Goal: Task Accomplishment & Management: Use online tool/utility

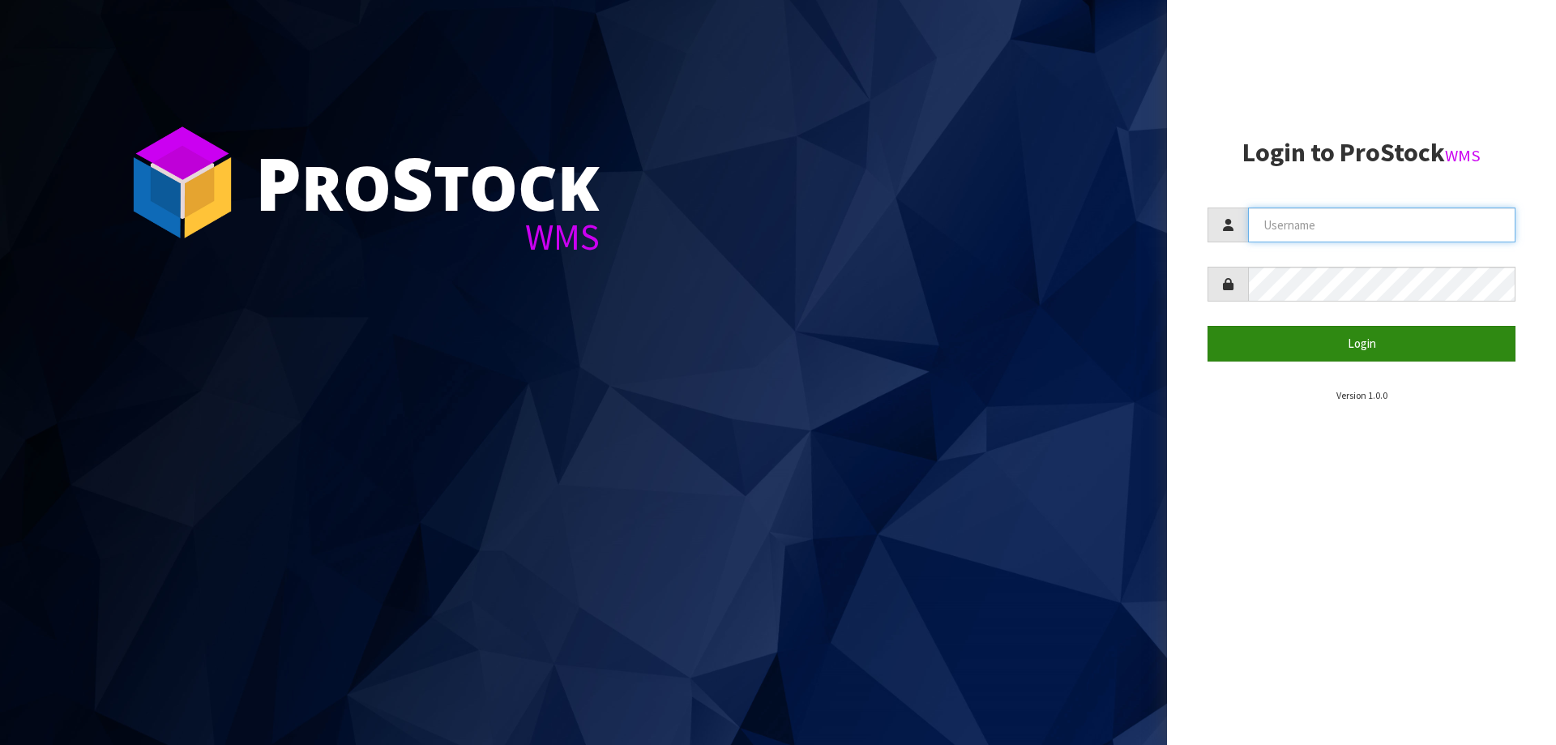
type input "[PERSON_NAME]"
click at [1290, 331] on button "Login" at bounding box center [1362, 343] width 308 height 35
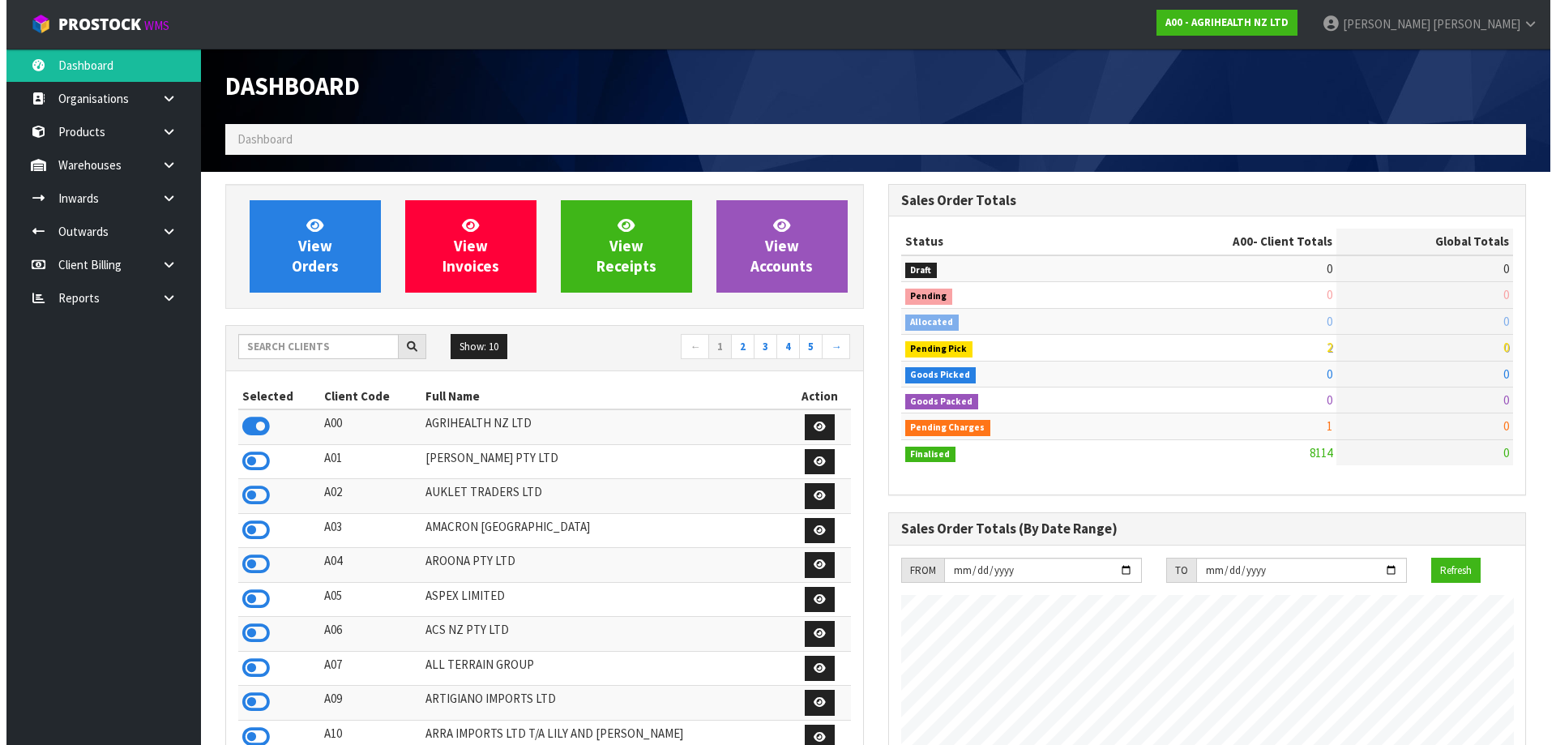
scroll to position [1228, 662]
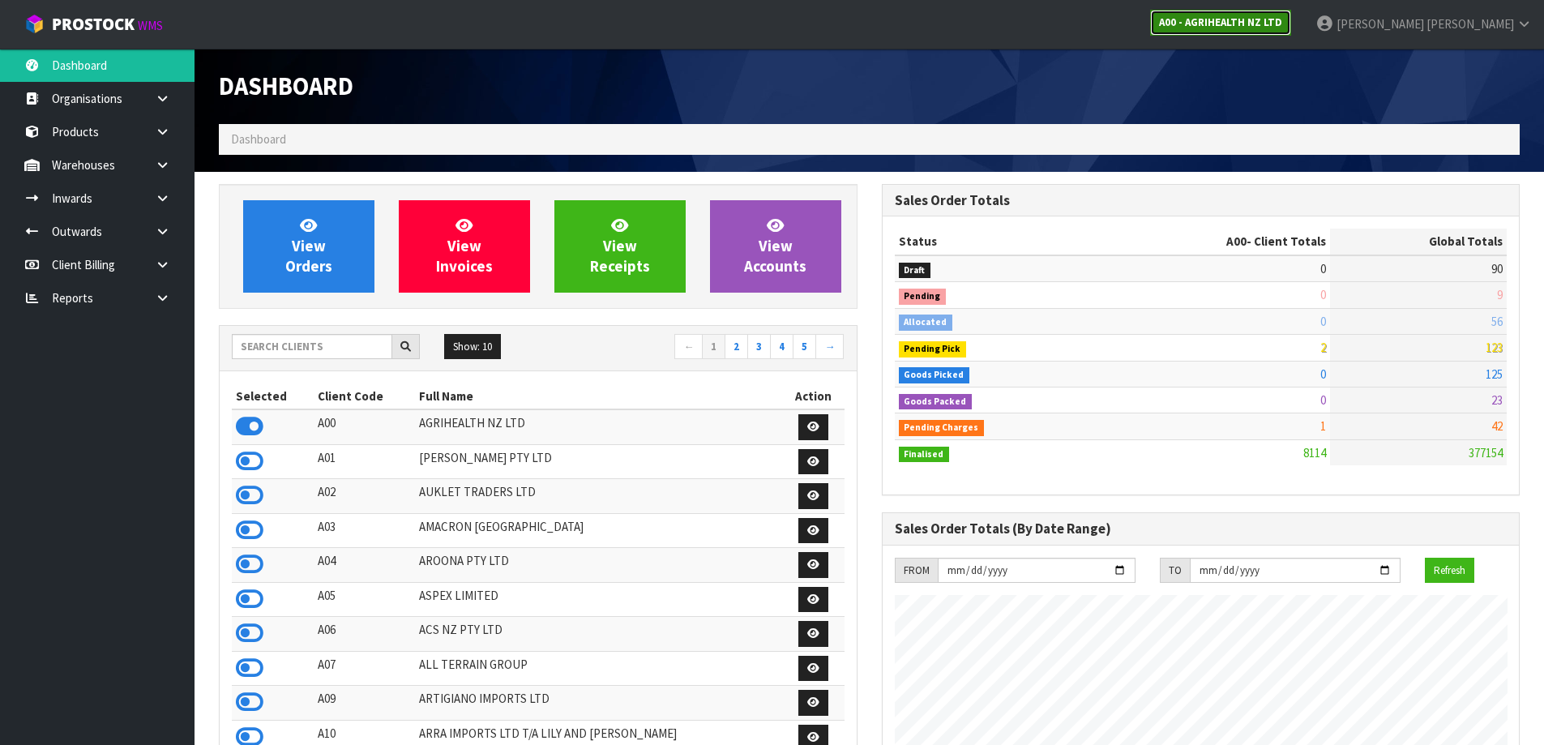
click at [1282, 26] on strong "A00 - AGRIHEALTH NZ LTD" at bounding box center [1220, 22] width 123 height 14
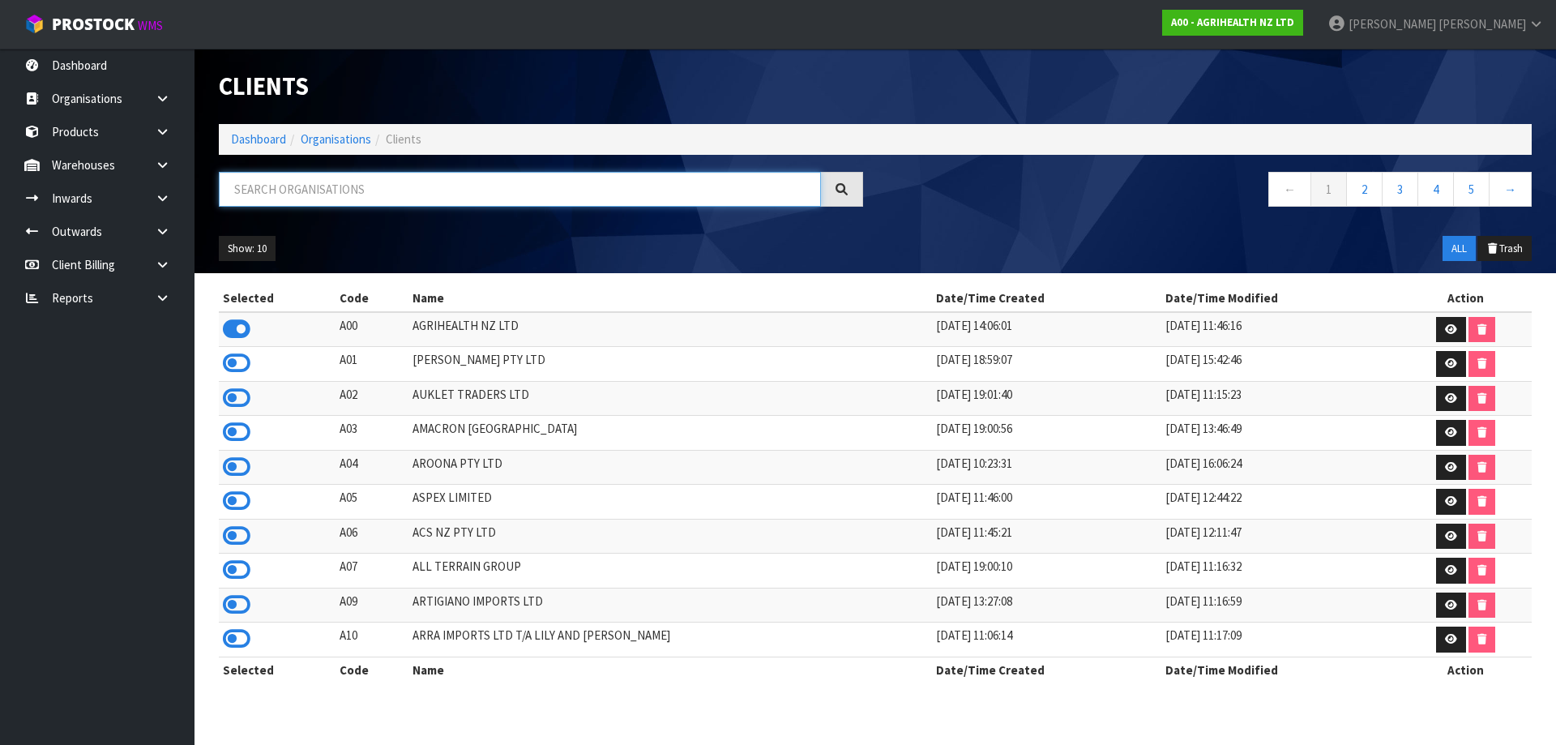
click at [297, 183] on input "text" at bounding box center [520, 189] width 602 height 35
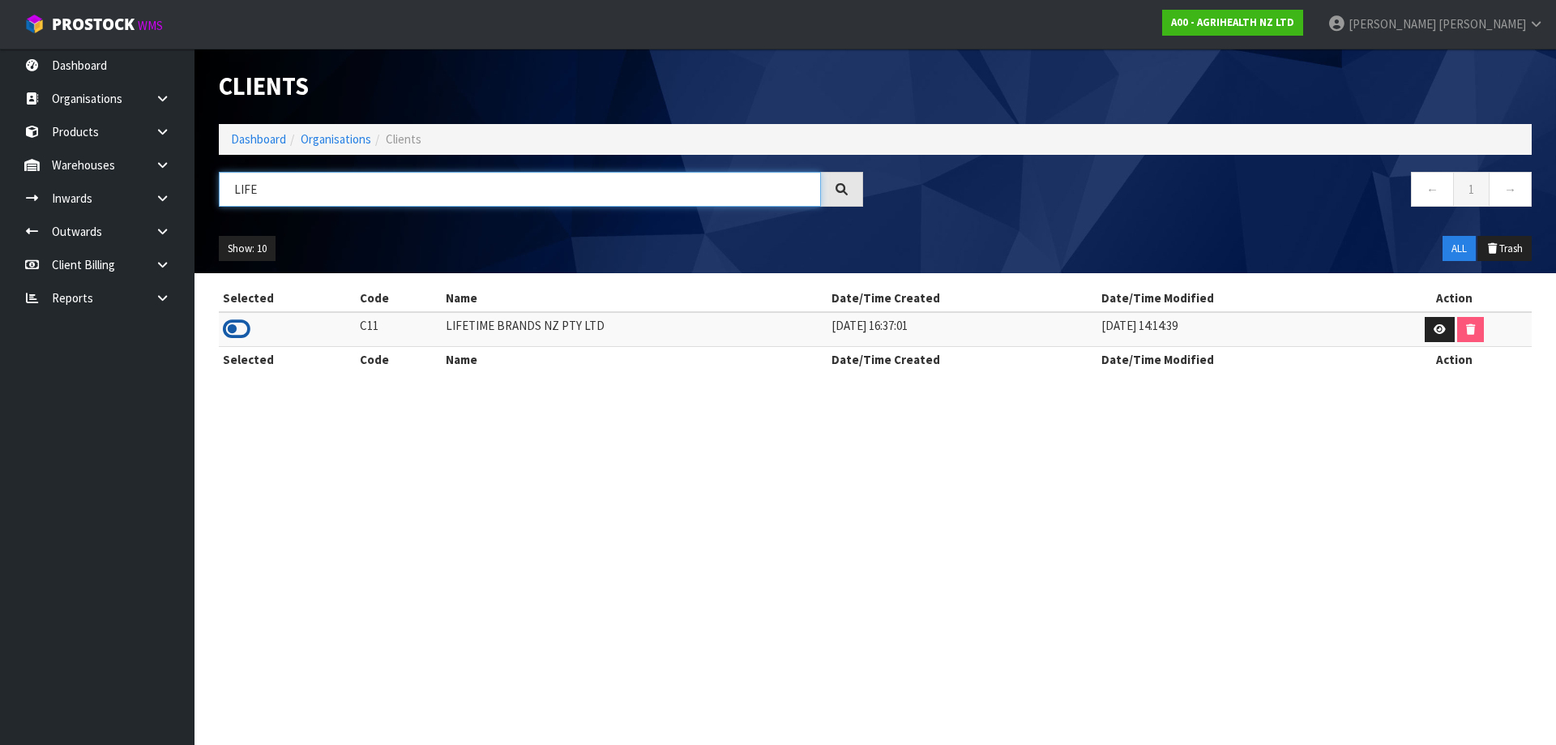
type input "LIFE"
click at [225, 332] on icon at bounding box center [237, 329] width 28 height 24
drag, startPoint x: 161, startPoint y: 190, endPoint x: 153, endPoint y: 198, distance: 10.9
click at [161, 190] on link at bounding box center [169, 198] width 52 height 33
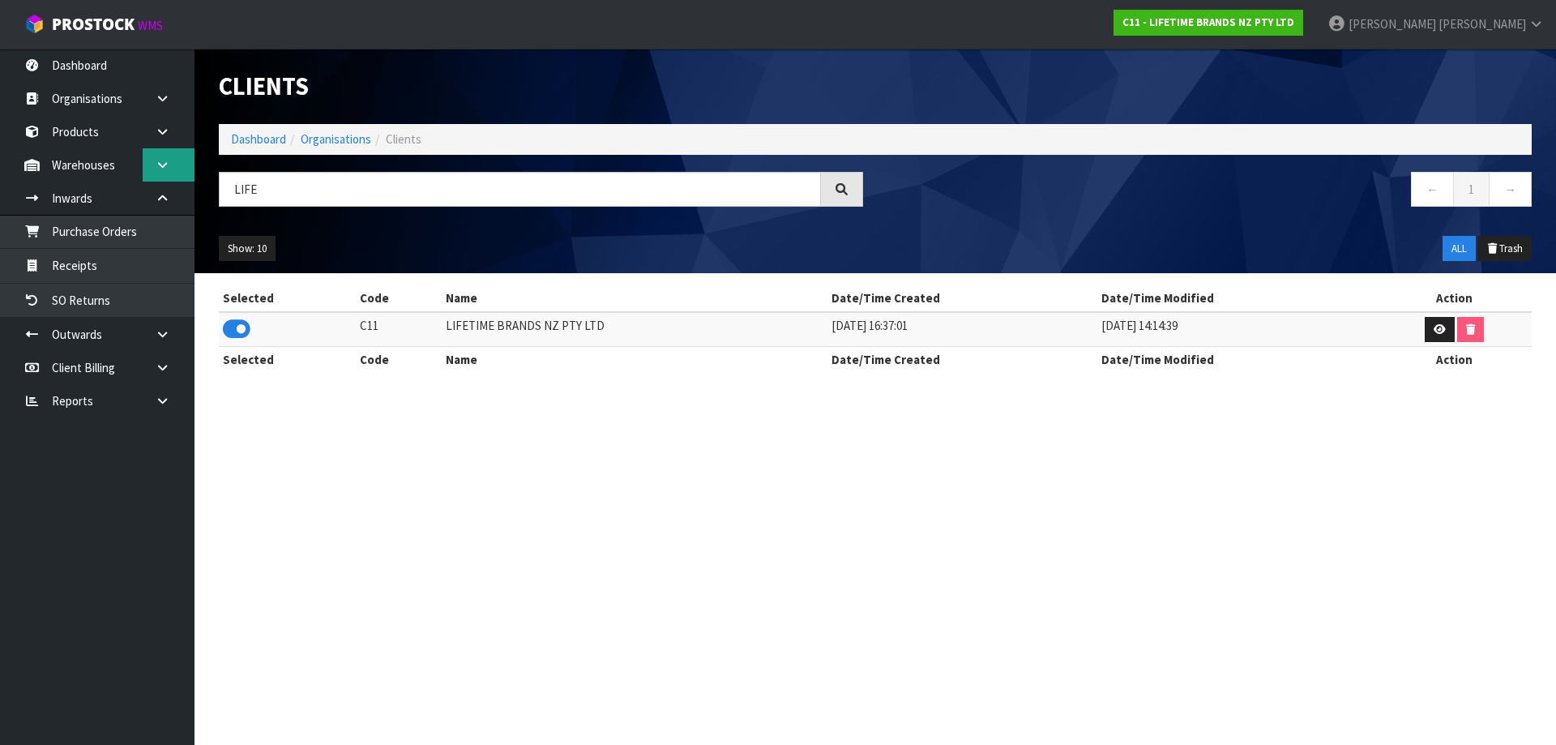
click at [163, 177] on link at bounding box center [169, 164] width 52 height 33
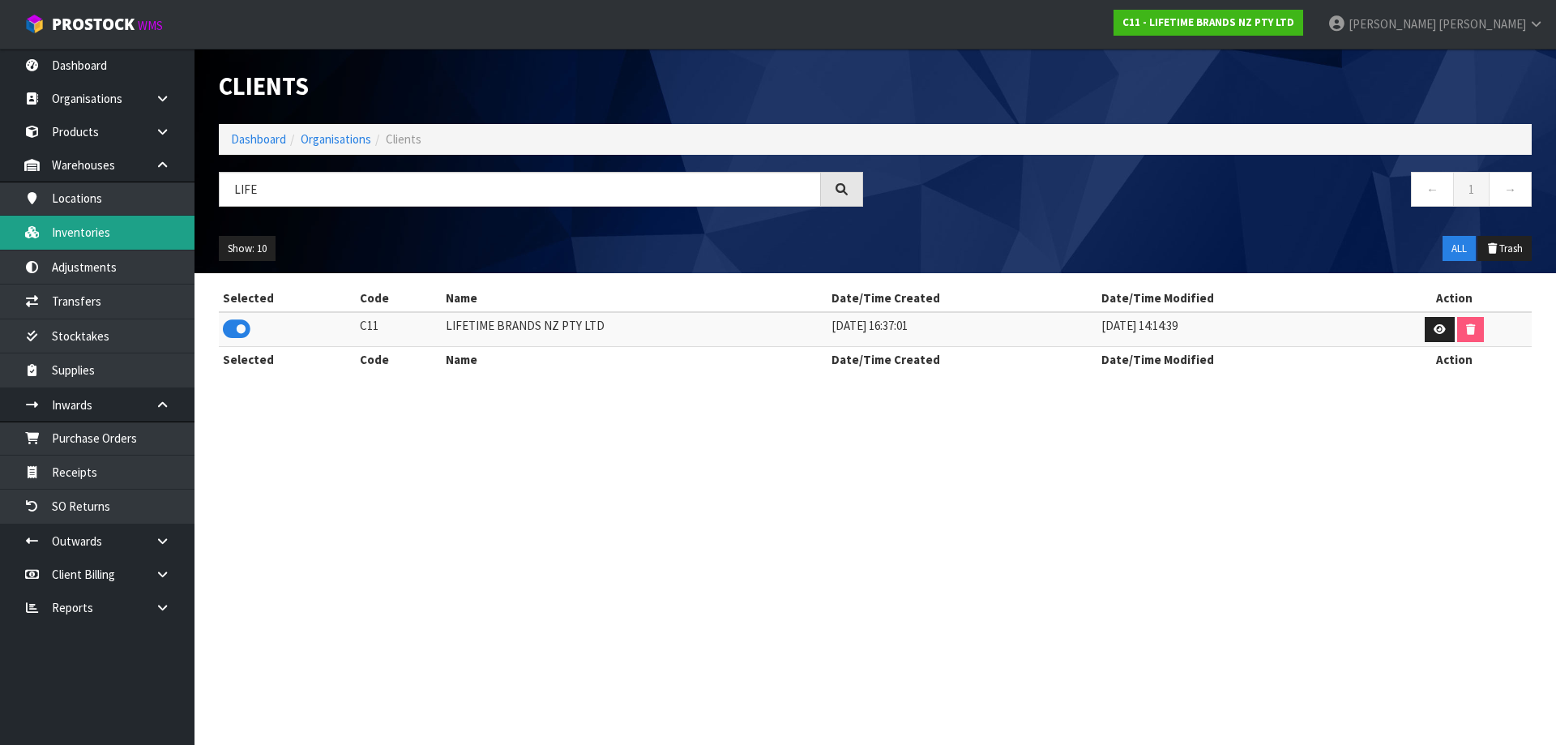
click at [92, 239] on link "Inventories" at bounding box center [97, 232] width 195 height 33
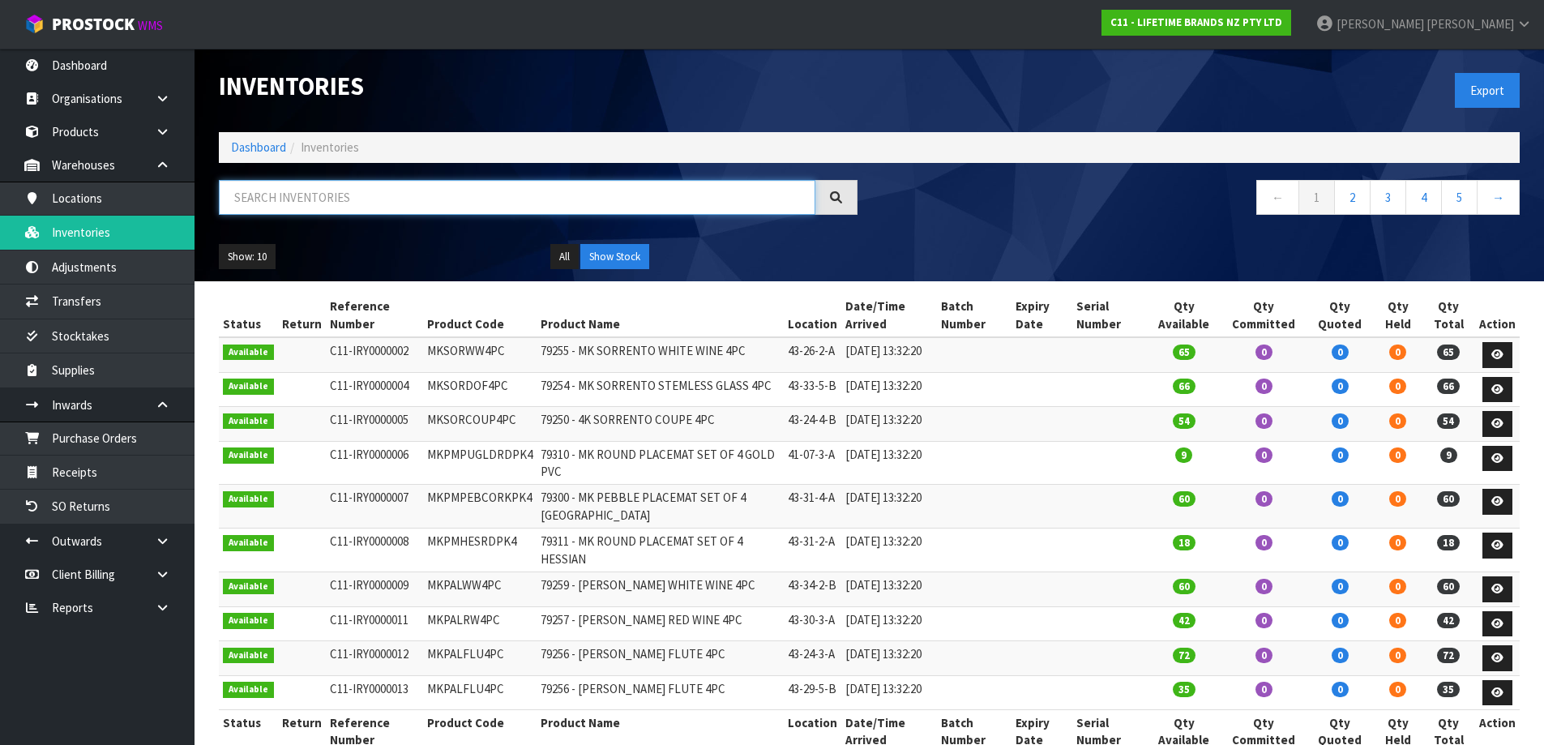
click at [354, 189] on input "text" at bounding box center [517, 197] width 597 height 35
type input "6"
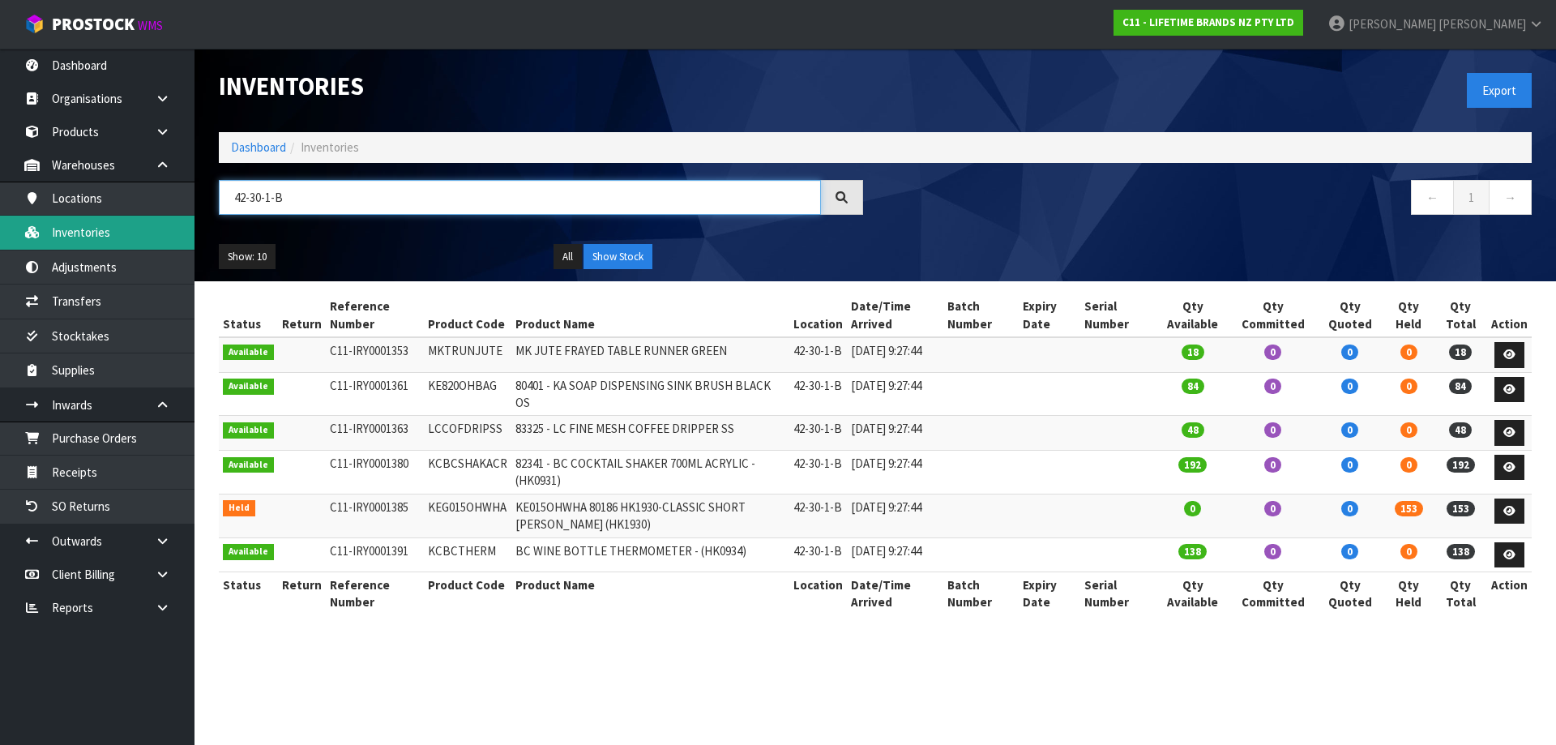
drag, startPoint x: 303, startPoint y: 204, endPoint x: 171, endPoint y: 218, distance: 132.8
click at [171, 218] on body "Toggle navigation ProStock WMS C11 - LIFETIME BRANDS NZ PTY LTD [PERSON_NAME] L…" at bounding box center [778, 372] width 1556 height 745
type input "42-30-1-B"
click at [1516, 516] on icon at bounding box center [1510, 511] width 12 height 11
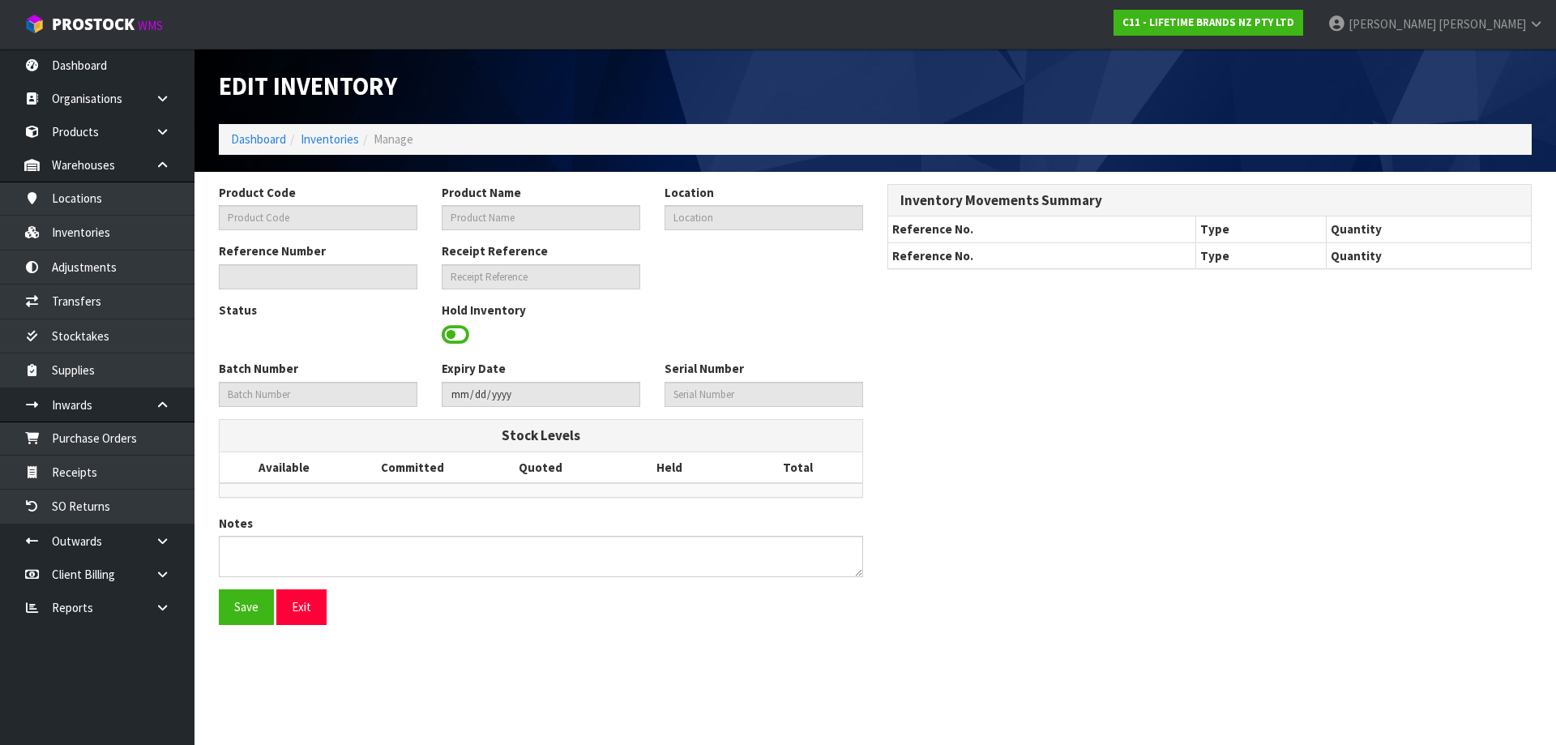
type input "KEG015OHWHA"
type input "KE015OHWHA 80186 HK1930-CLASSIC SHORT [PERSON_NAME] (HK1930)"
type input "42-30-1-B"
type input "C11-IRY0001385"
type input "C11-REC0000044"
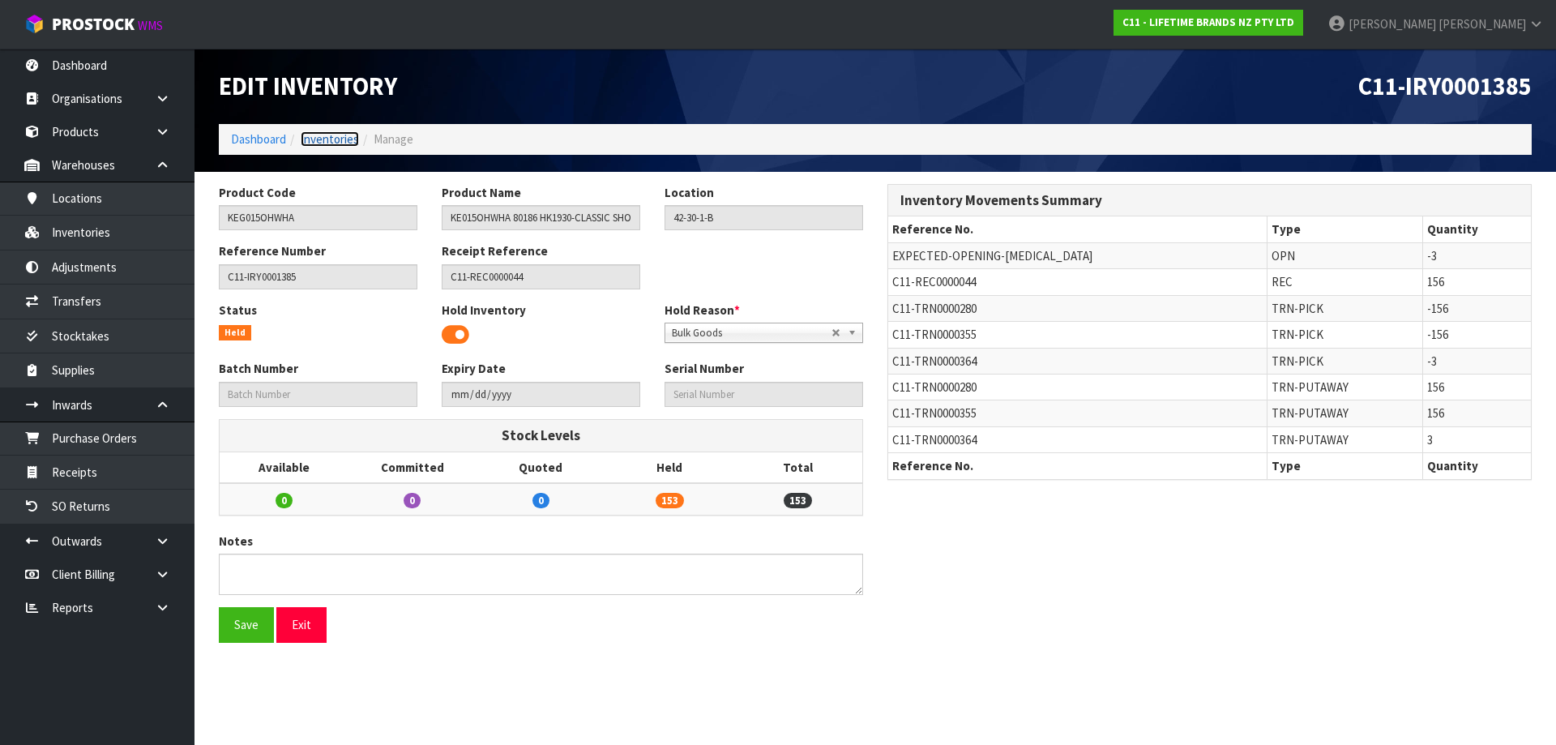
click at [319, 136] on link "Inventories" at bounding box center [330, 138] width 58 height 15
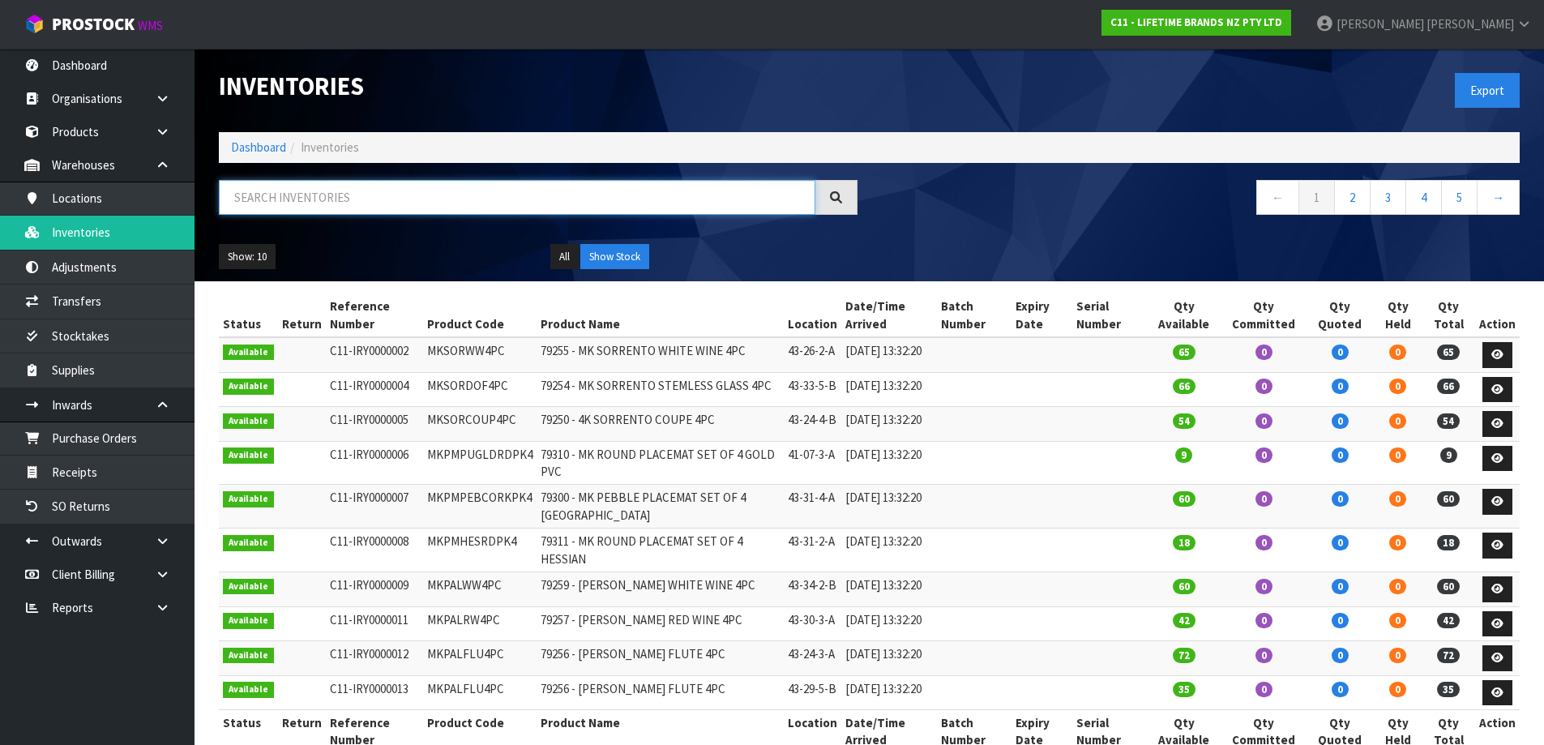
click at [334, 195] on input "text" at bounding box center [517, 197] width 597 height 35
paste input "42-30-1-B"
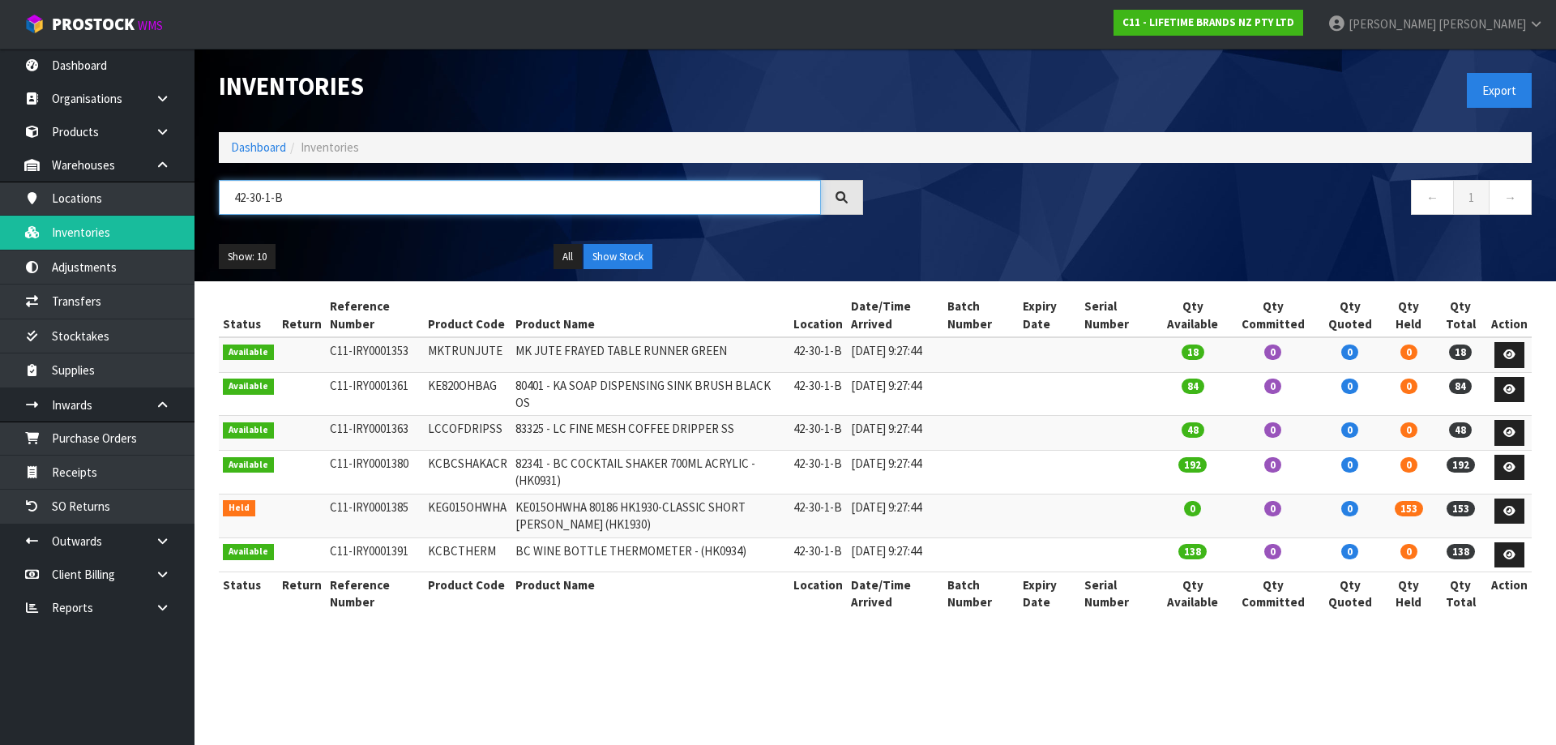
type input "42-30-1-B"
click at [451, 350] on td "MKTRUNJUTE" at bounding box center [468, 354] width 88 height 35
copy td "MKTRUNJUTE"
click at [456, 389] on td "KE820OHBAG" at bounding box center [468, 394] width 88 height 44
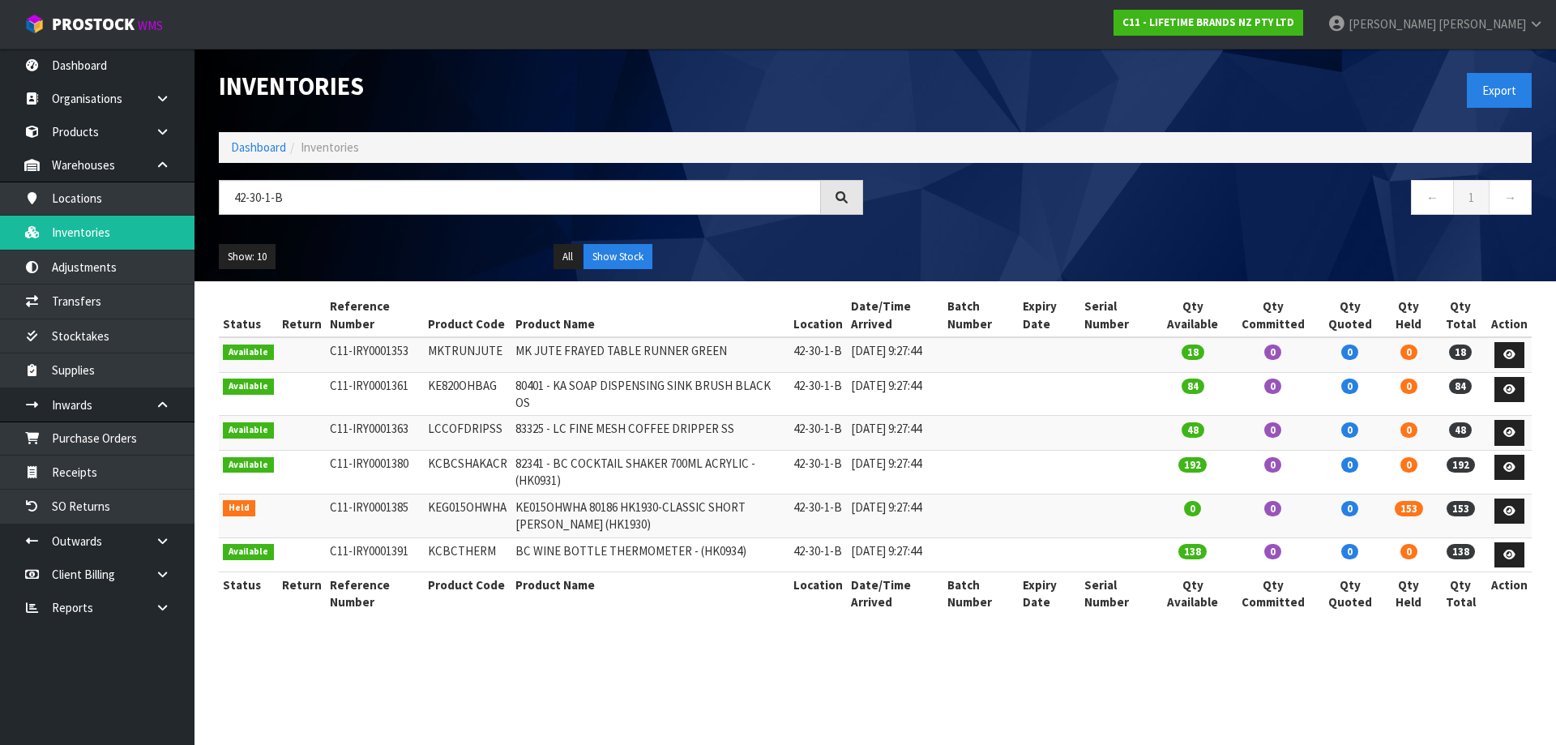
click at [456, 389] on td "KE820OHBAG" at bounding box center [468, 394] width 88 height 44
copy td "KE820OHBAG"
click at [473, 438] on td "LCCOFDRIPSS" at bounding box center [468, 433] width 88 height 35
copy td "LCCOFDRIPSS"
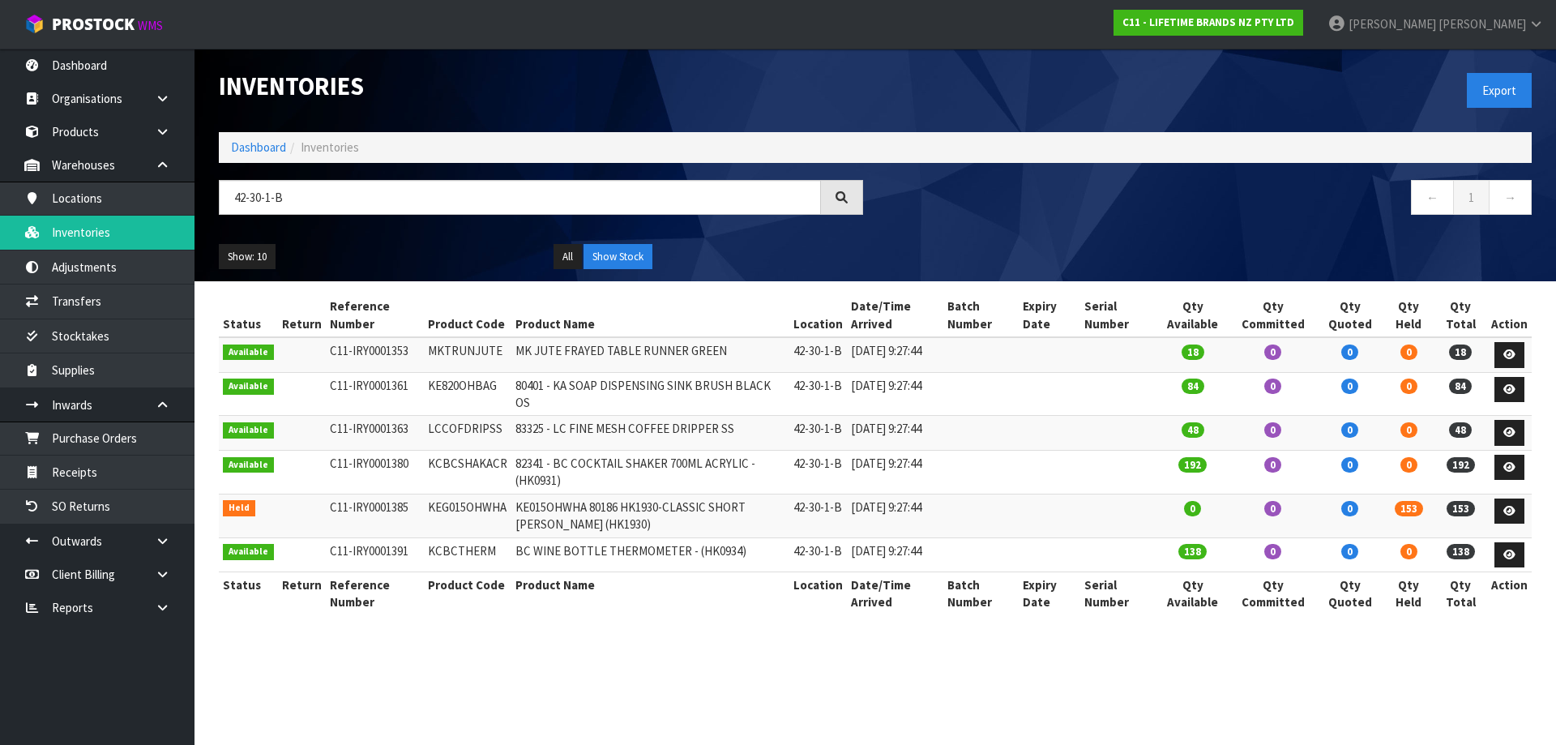
click at [467, 478] on td "KCBCSHAKACR" at bounding box center [468, 472] width 88 height 44
click at [468, 479] on td "KCBCSHAKACR" at bounding box center [468, 472] width 88 height 44
copy td "KCBCSHAKACR"
click at [480, 521] on td "KEG015OHWHA" at bounding box center [468, 516] width 88 height 44
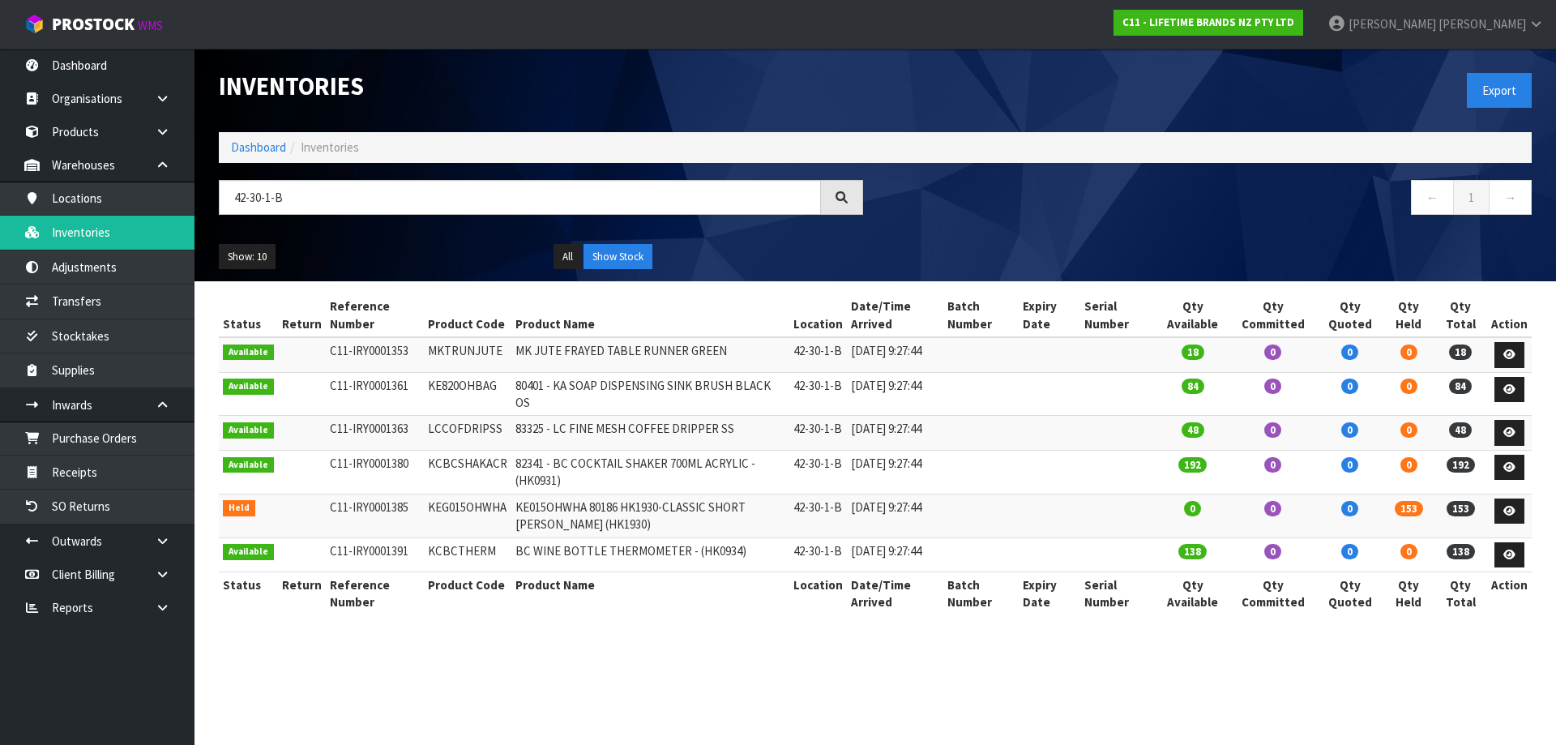
copy td "KEG015OHWHA"
click at [460, 563] on td "KCBCTHERM" at bounding box center [468, 554] width 88 height 35
copy td "KCBCTHERM"
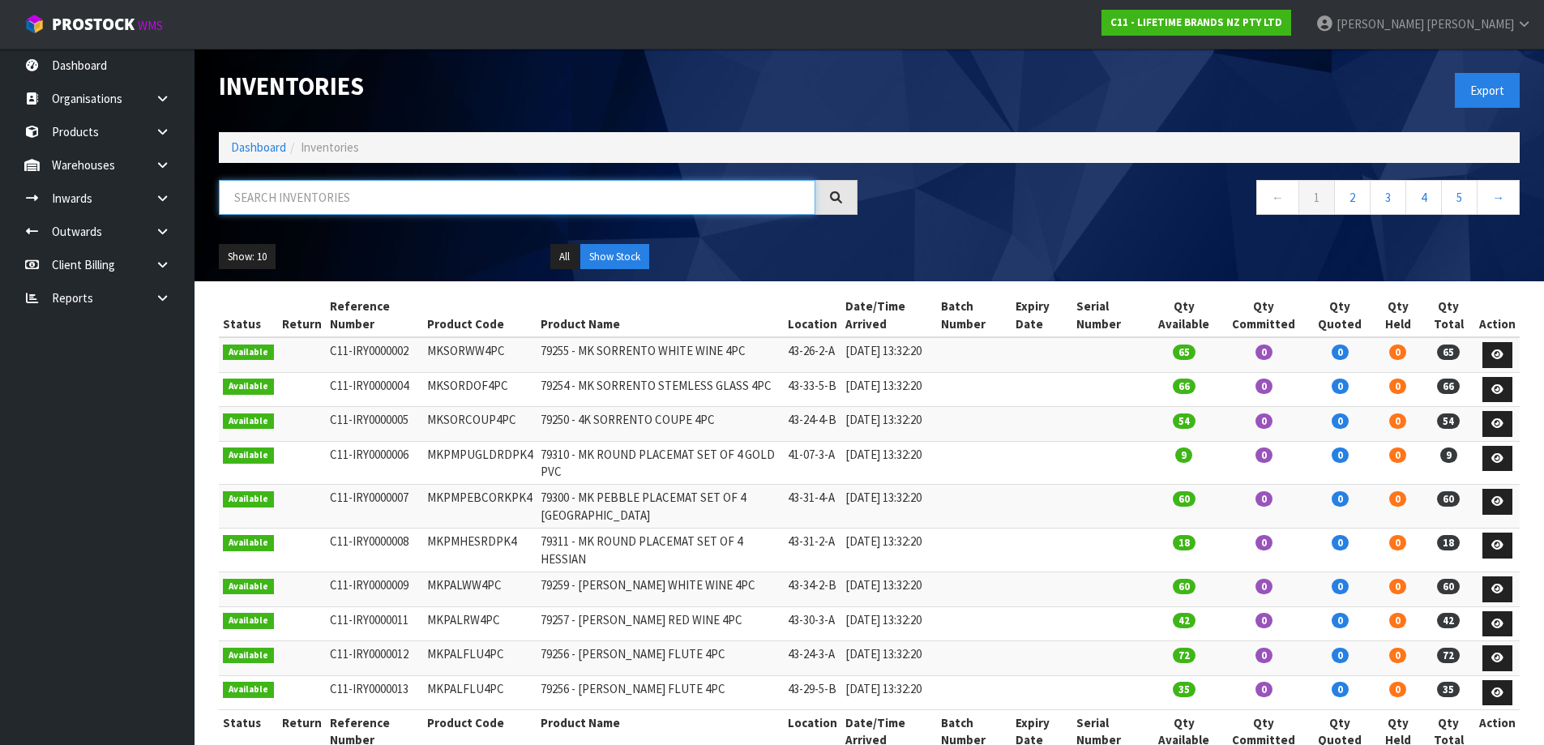
click at [329, 199] on input "text" at bounding box center [517, 197] width 597 height 35
paste input "MKTRUNJUTE"
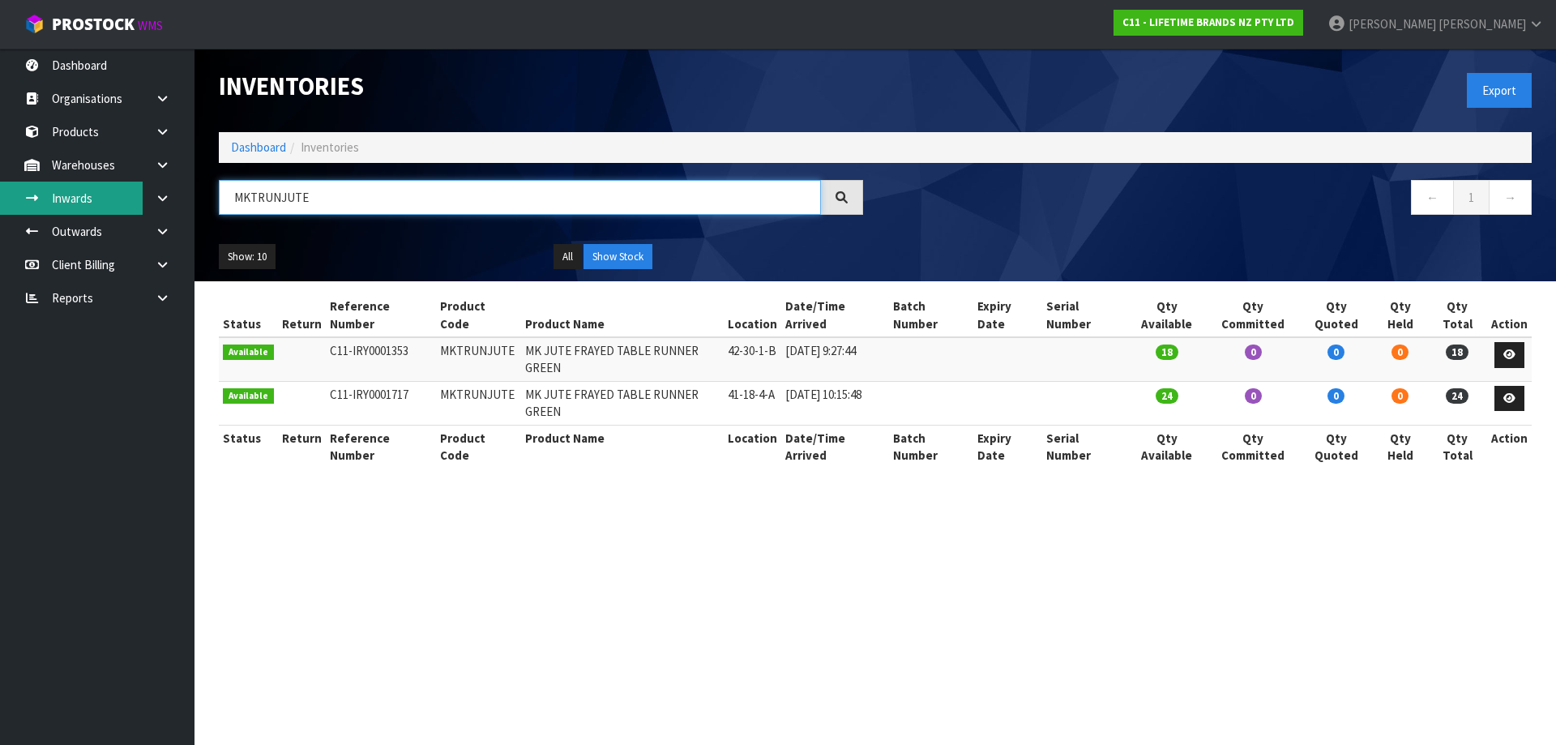
drag, startPoint x: 356, startPoint y: 193, endPoint x: 94, endPoint y: 211, distance: 262.4
click at [94, 211] on body "Toggle navigation ProStock WMS C11 - LIFETIME BRANDS NZ PTY LTD [PERSON_NAME] L…" at bounding box center [778, 372] width 1556 height 745
paste input "KE820OHBAG"
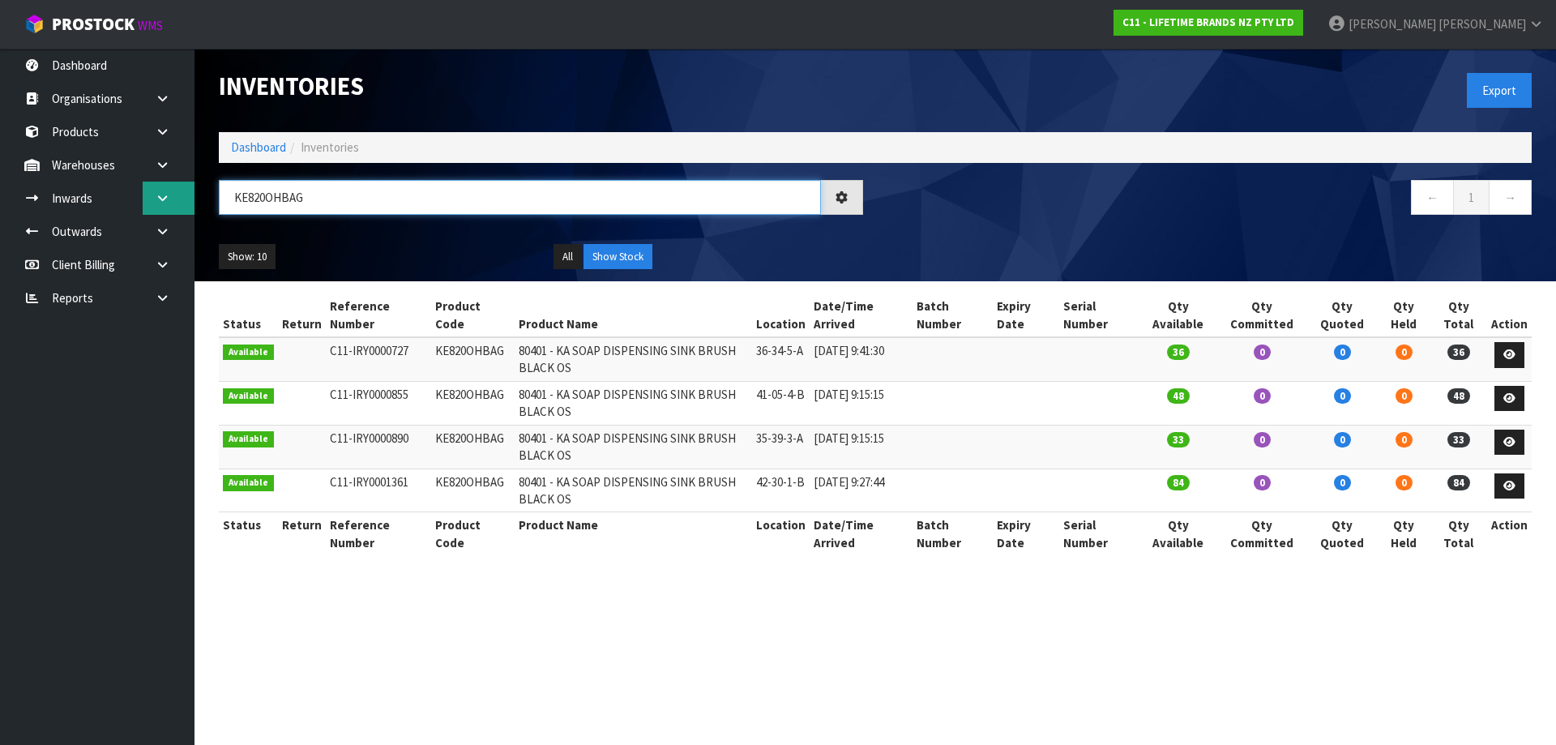
drag, startPoint x: 393, startPoint y: 209, endPoint x: 177, endPoint y: 196, distance: 216.8
click at [172, 199] on body "Toggle navigation ProStock WMS C11 - LIFETIME BRANDS NZ PTY LTD [PERSON_NAME] L…" at bounding box center [778, 372] width 1556 height 745
paste input "LCCOFDRIPSS"
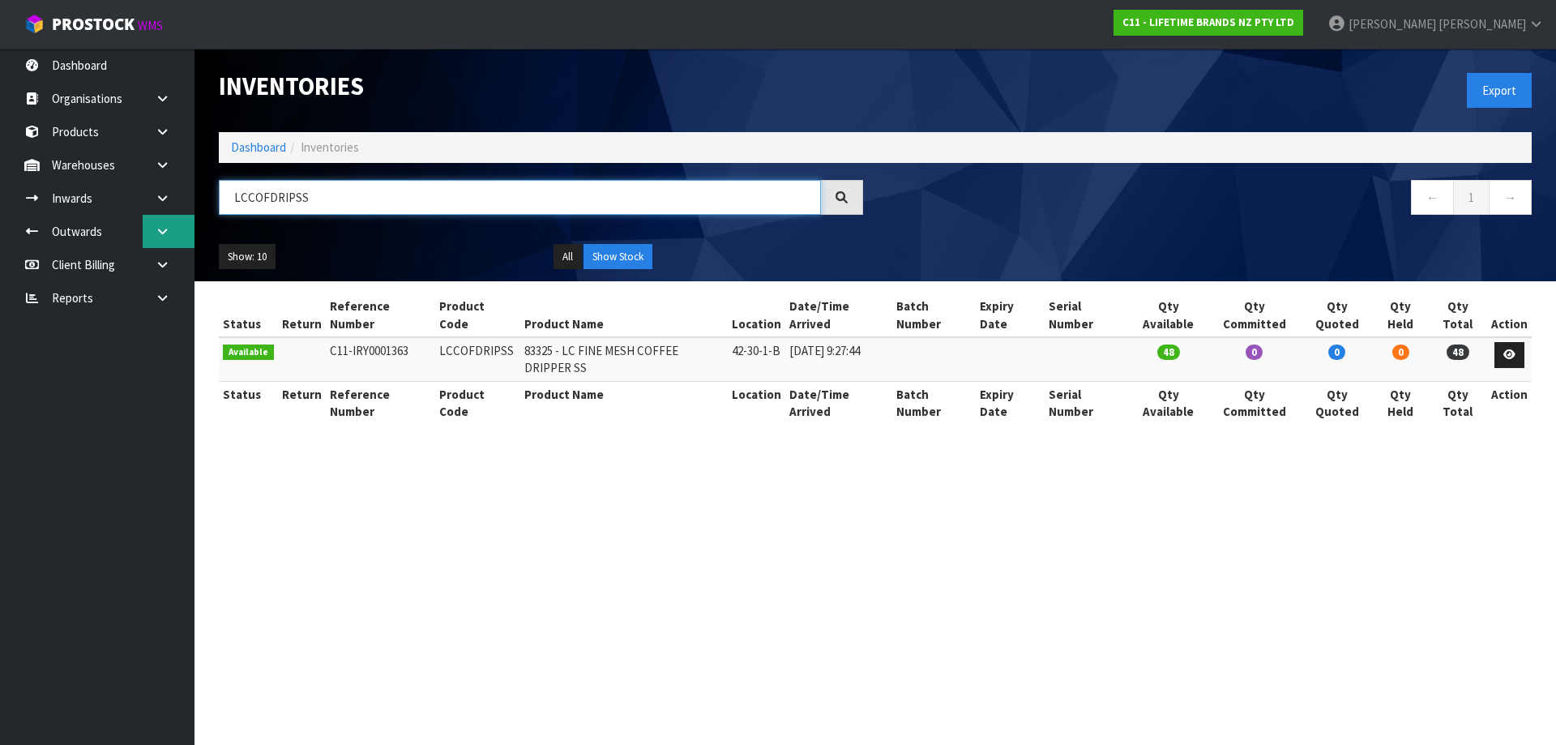
drag, startPoint x: 366, startPoint y: 212, endPoint x: 179, endPoint y: 231, distance: 188.2
click at [179, 231] on body "Toggle navigation ProStock WMS C11 - LIFETIME BRANDS NZ PTY LTD [PERSON_NAME] L…" at bounding box center [778, 372] width 1556 height 745
paste input "KCBCSHAKACR"
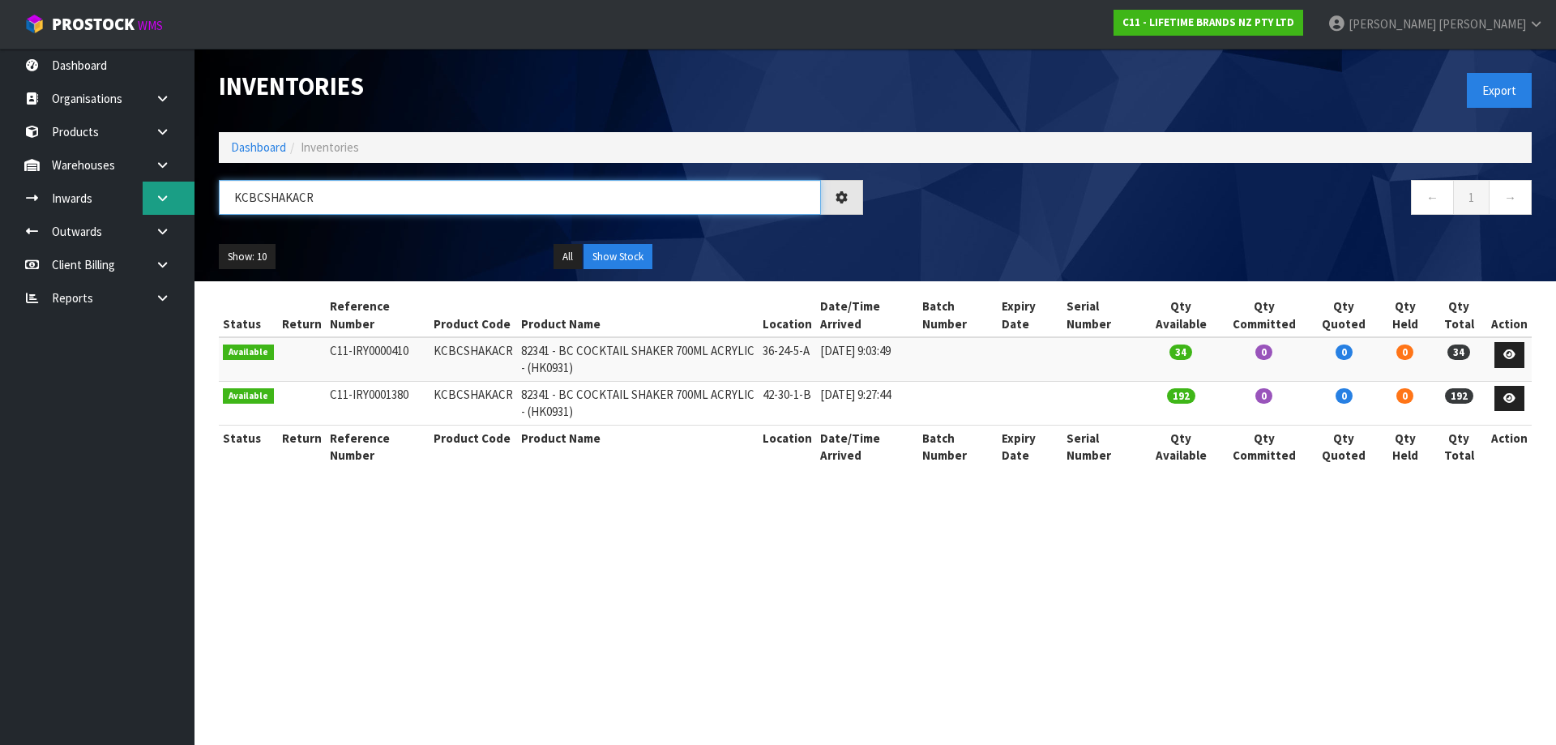
drag, startPoint x: 329, startPoint y: 203, endPoint x: 187, endPoint y: 206, distance: 141.9
click at [187, 206] on body "Toggle navigation ProStock WMS C11 - LIFETIME BRANDS NZ PTY LTD [PERSON_NAME] L…" at bounding box center [778, 372] width 1556 height 745
paste input "EG015OHWHA"
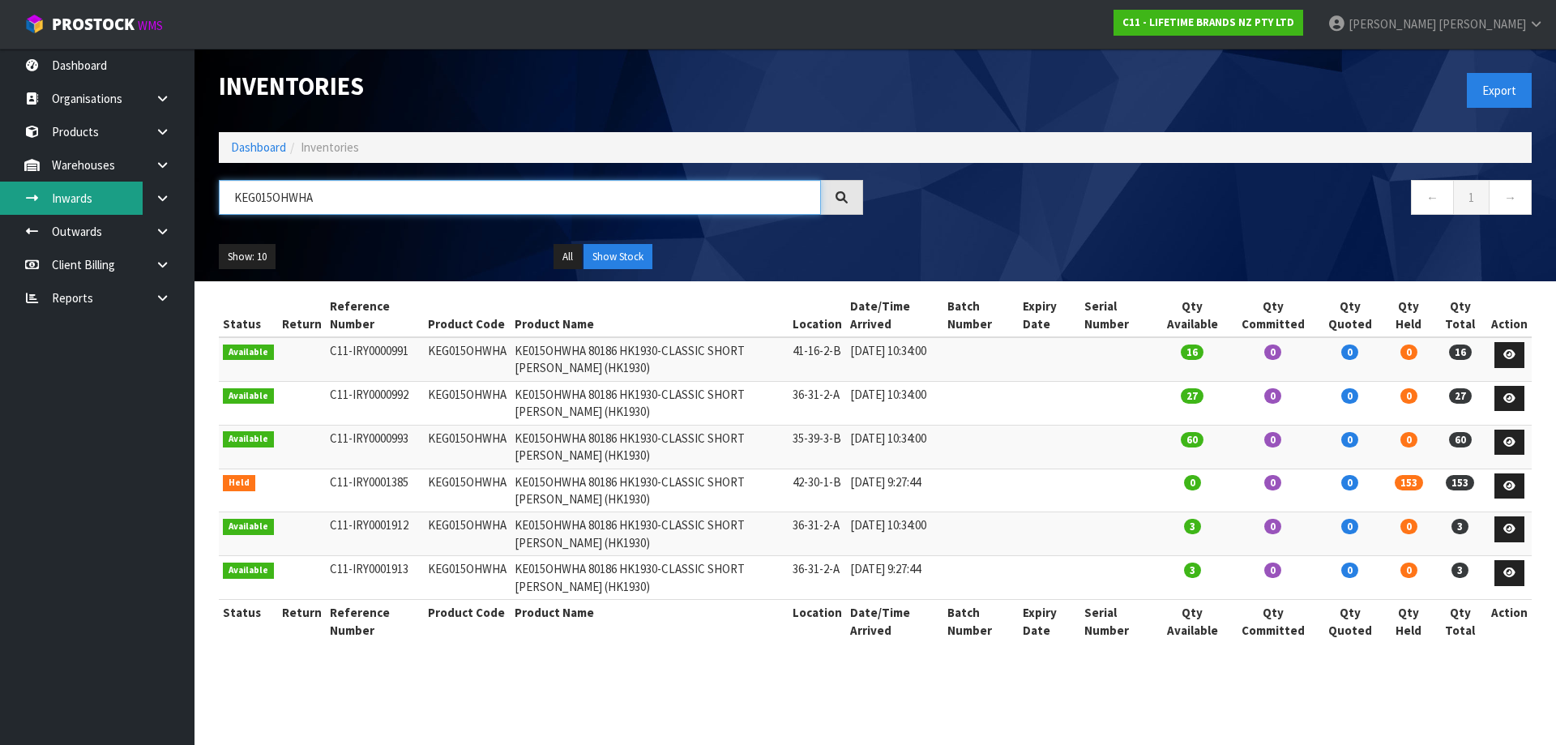
drag, startPoint x: 358, startPoint y: 195, endPoint x: 116, endPoint y: 213, distance: 243.0
click at [116, 213] on body "Toggle navigation ProStock WMS C11 - LIFETIME BRANDS NZ PTY LTD [PERSON_NAME] L…" at bounding box center [778, 372] width 1556 height 745
paste input "CBCTHERM"
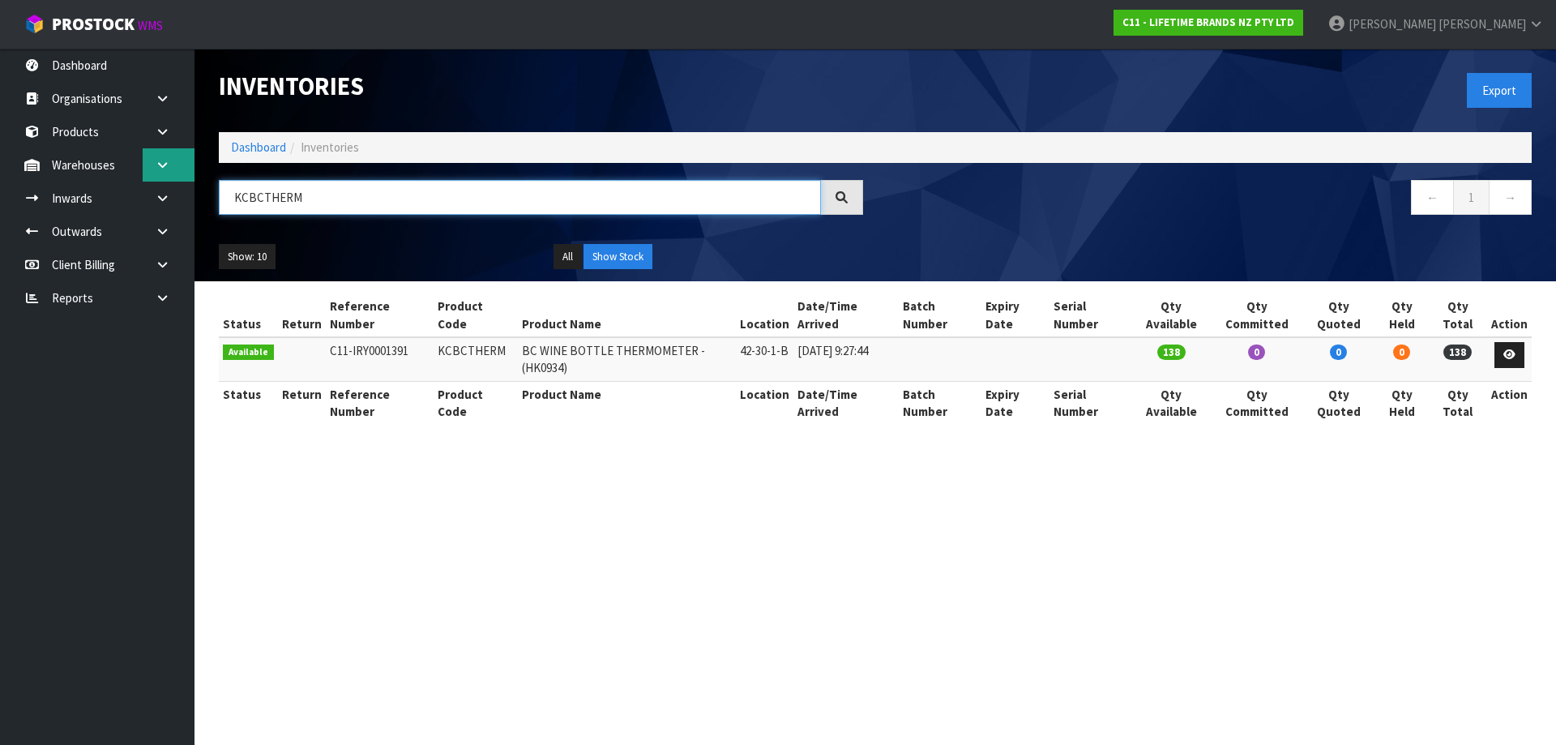
type input "KCBCTHERM"
click at [184, 159] on link at bounding box center [169, 164] width 52 height 33
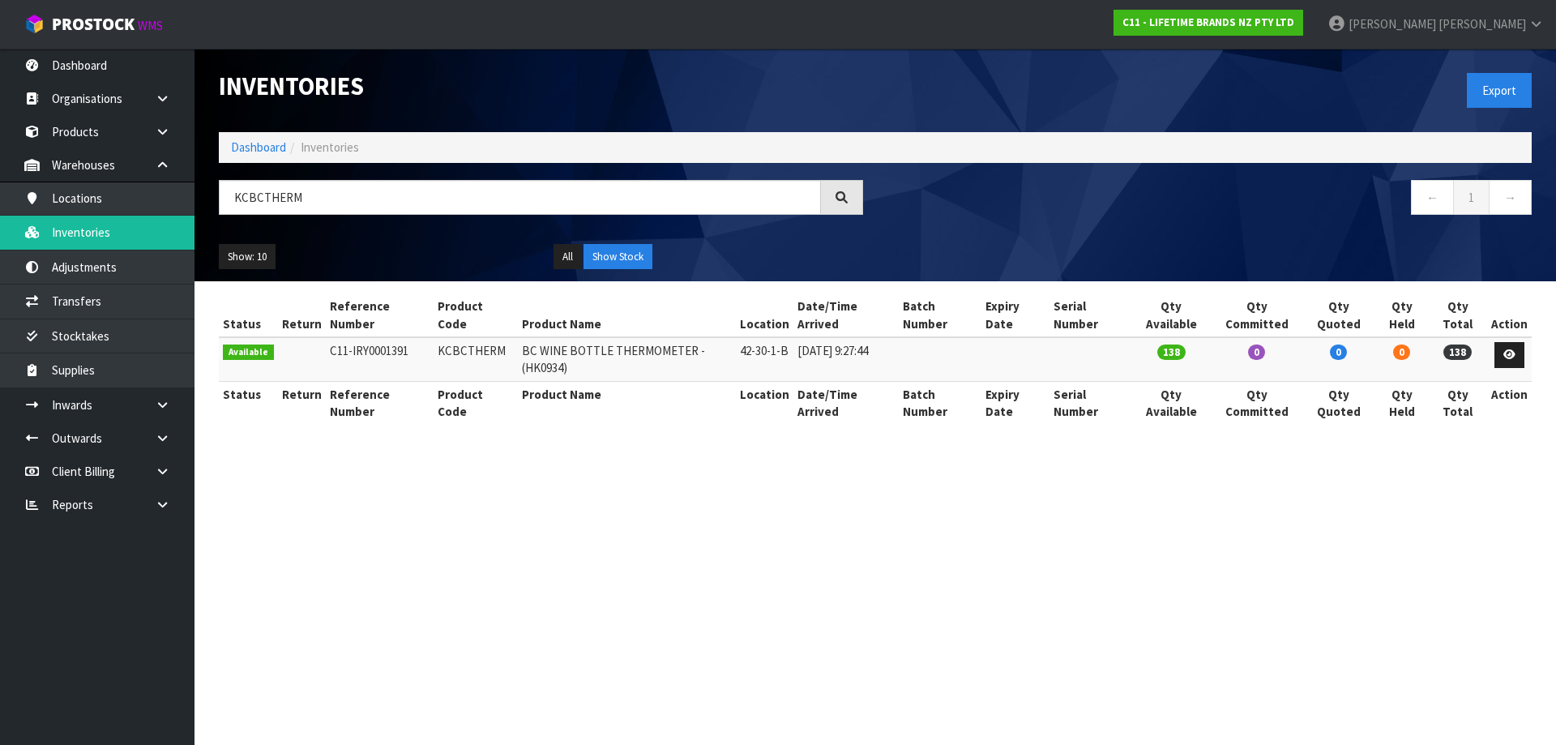
click at [761, 349] on td "42-30-1-B" at bounding box center [765, 359] width 58 height 44
copy tr "42-30-1-B"
click at [133, 313] on link "Transfers" at bounding box center [97, 300] width 195 height 33
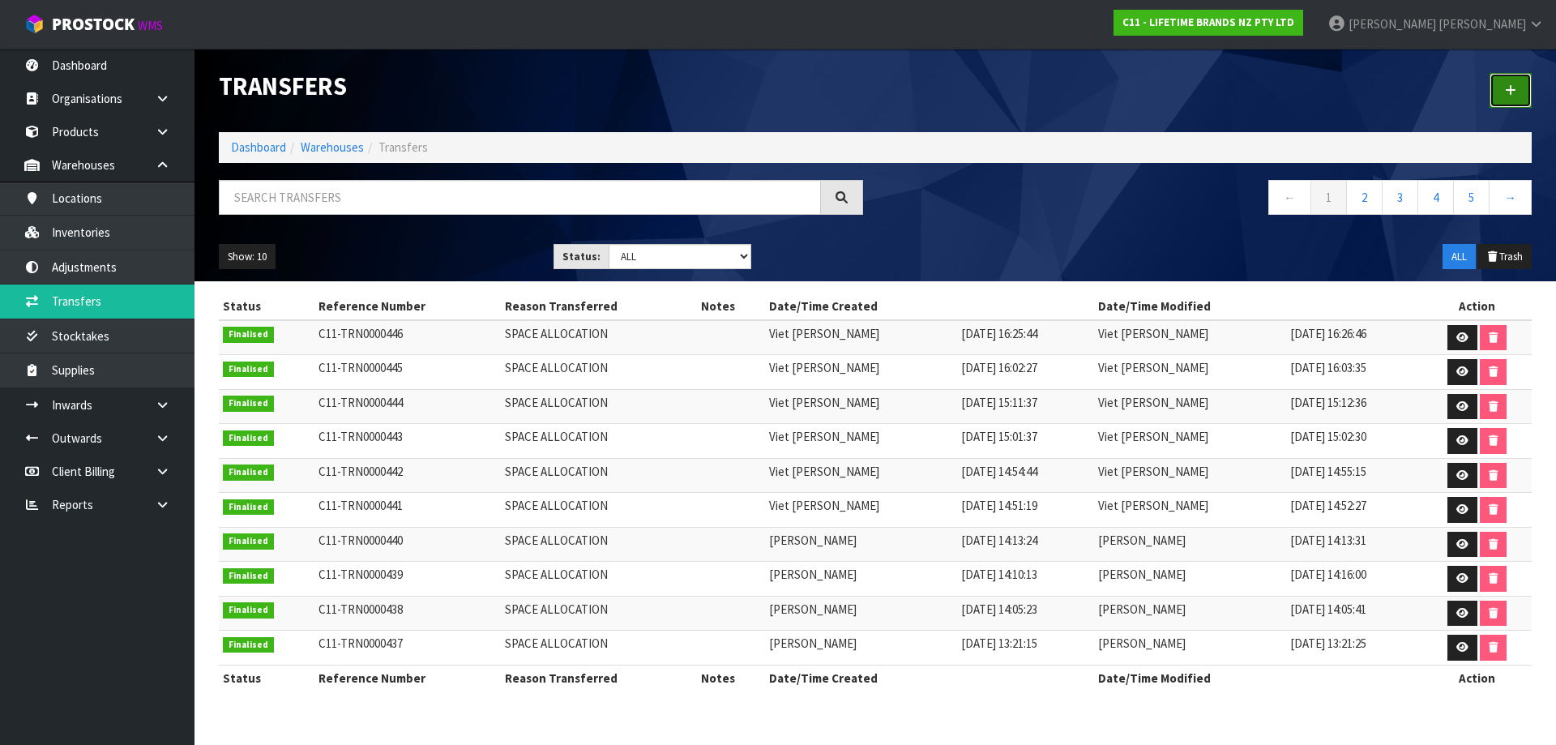
click at [1509, 93] on icon at bounding box center [1510, 90] width 11 height 12
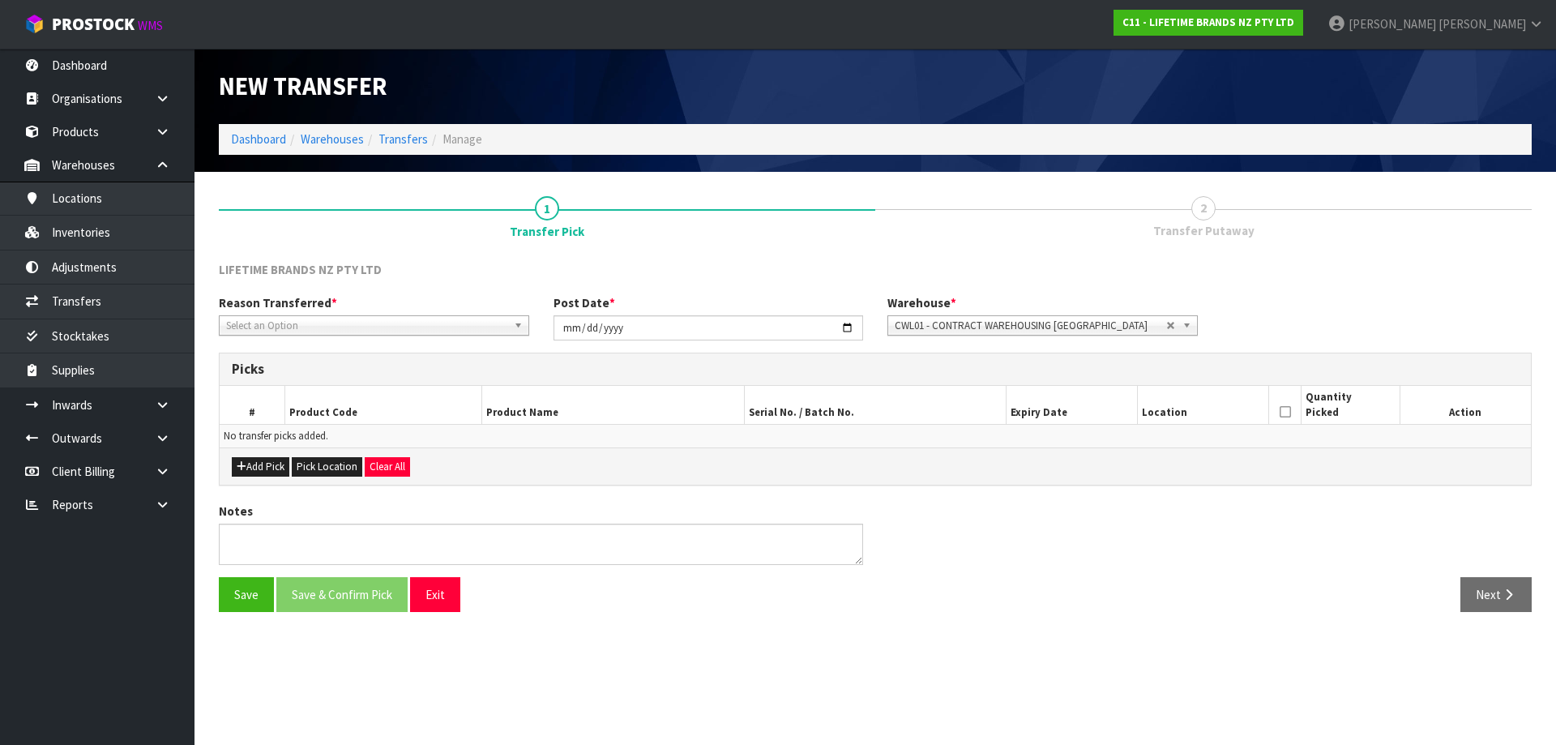
click at [456, 338] on div "Reason Transferred * Space Allocation Damage Expired Stock Repair QA Select an …" at bounding box center [875, 323] width 1337 height 58
click at [456, 313] on div "Reason Transferred * Space Allocation Damage Expired Stock Repair QA Select an …" at bounding box center [374, 314] width 335 height 41
click at [447, 322] on span "Select an Option" at bounding box center [366, 325] width 281 height 19
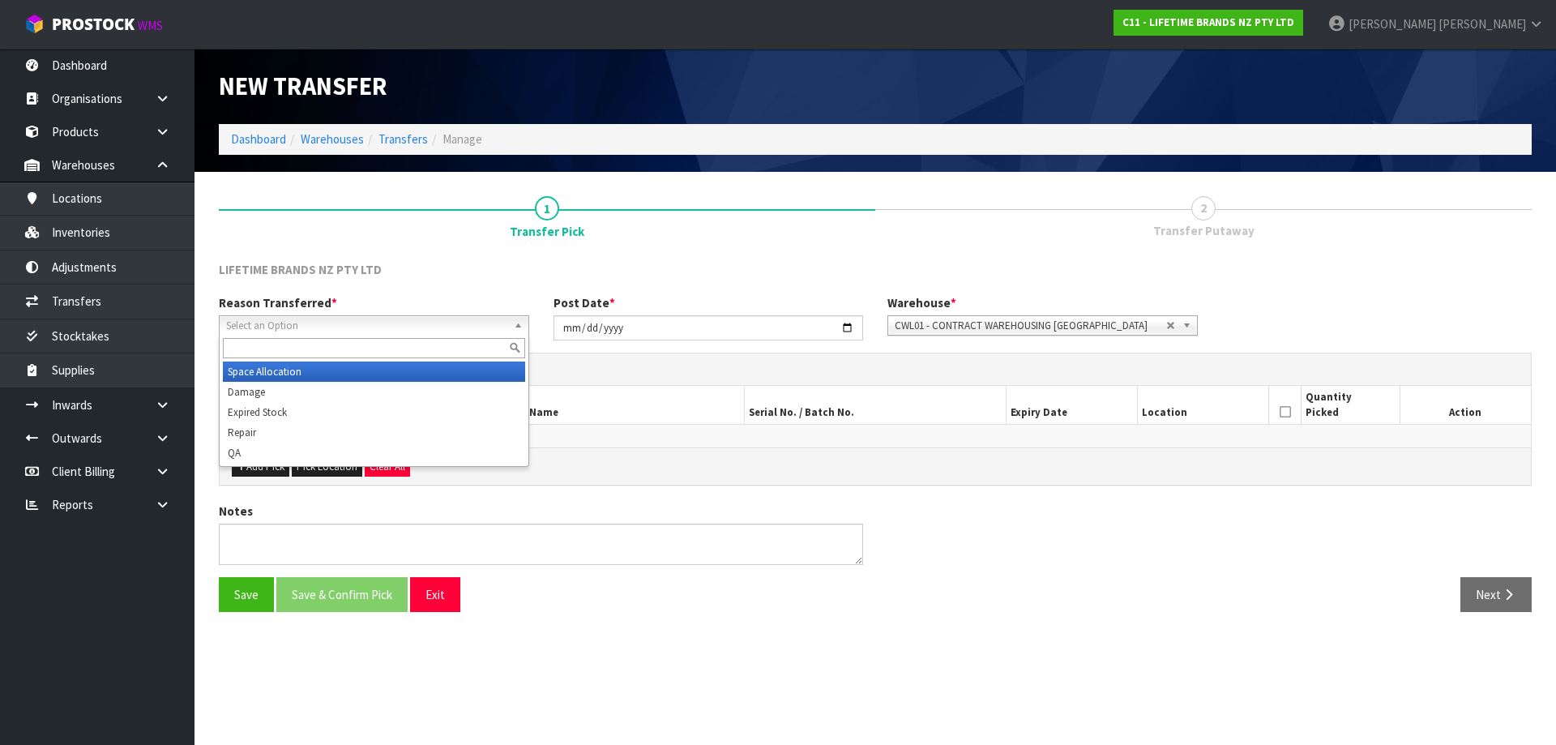
click at [289, 372] on li "Space Allocation" at bounding box center [374, 371] width 302 height 20
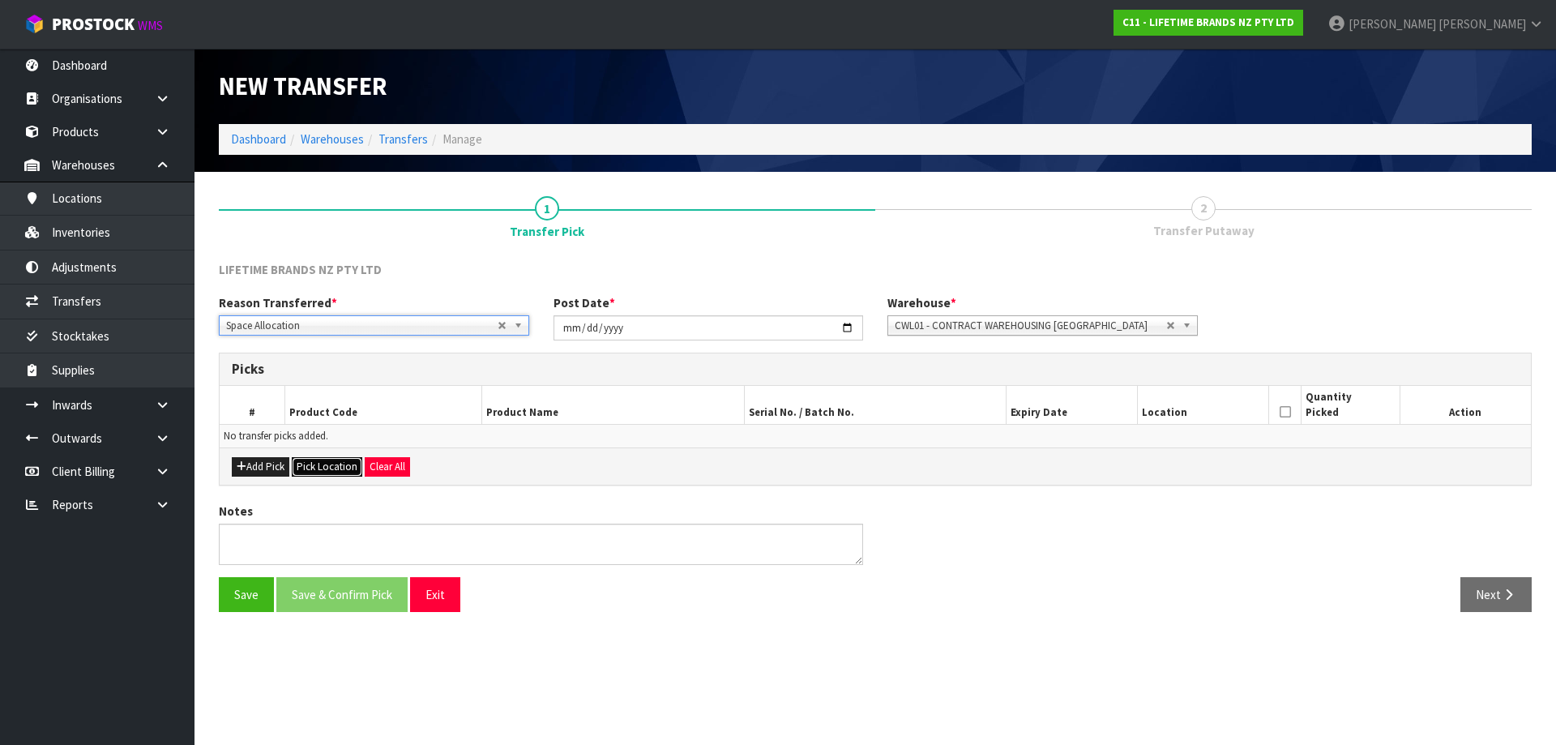
click at [327, 474] on button "Pick Location" at bounding box center [327, 466] width 71 height 19
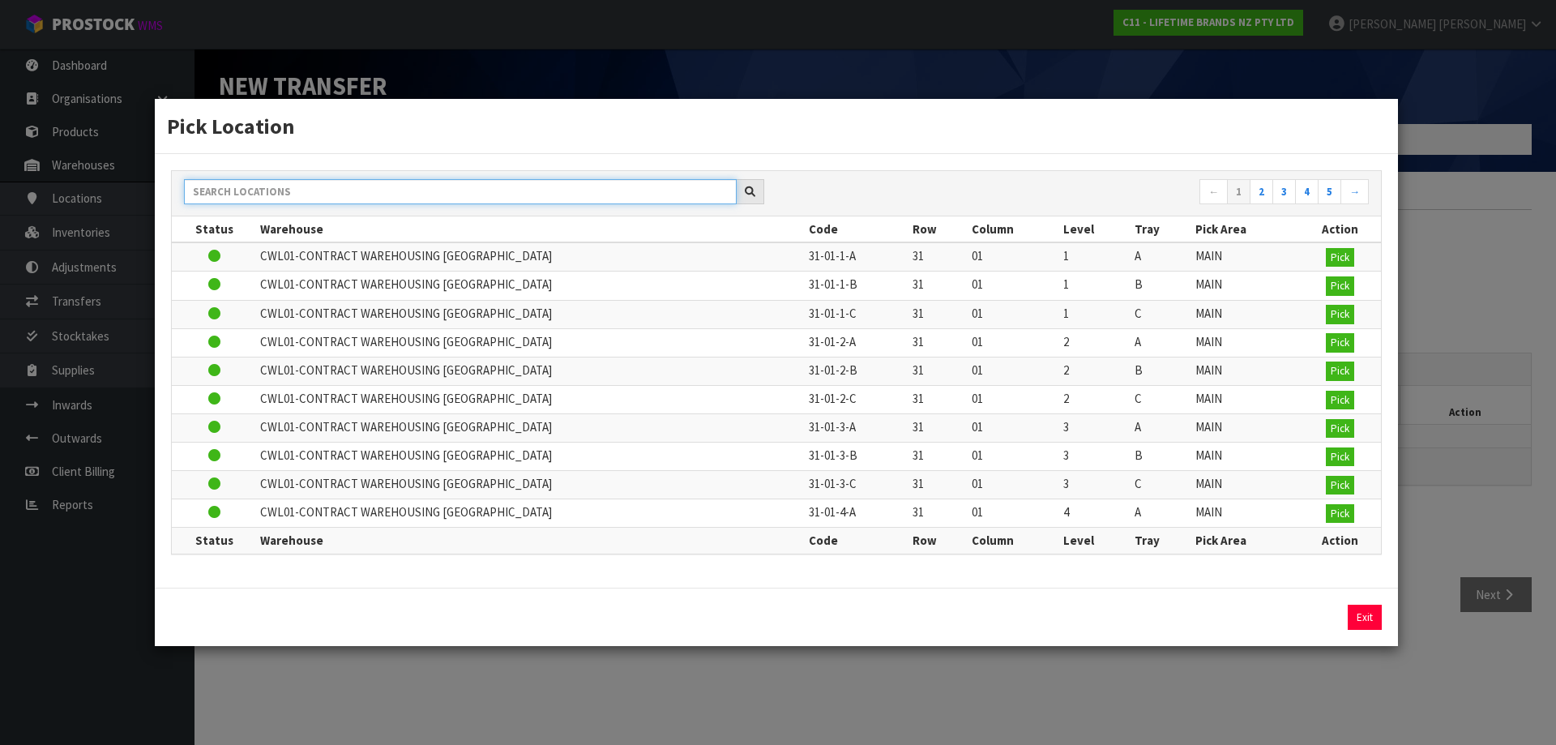
click at [374, 186] on input "text" at bounding box center [460, 191] width 553 height 25
paste input "42-30-1-B"
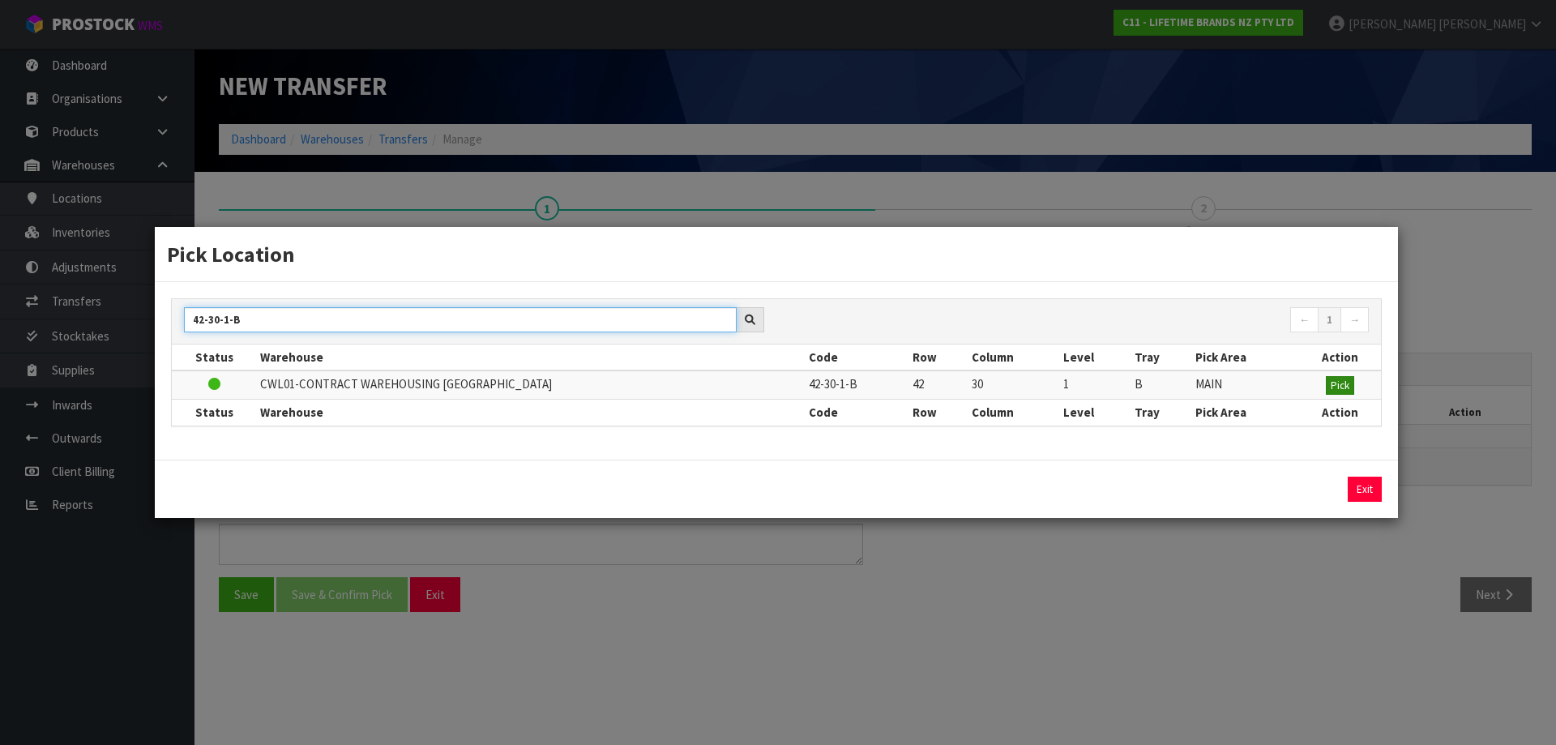
type input "42-30-1-B"
click at [1348, 385] on span "Pick" at bounding box center [1340, 386] width 19 height 14
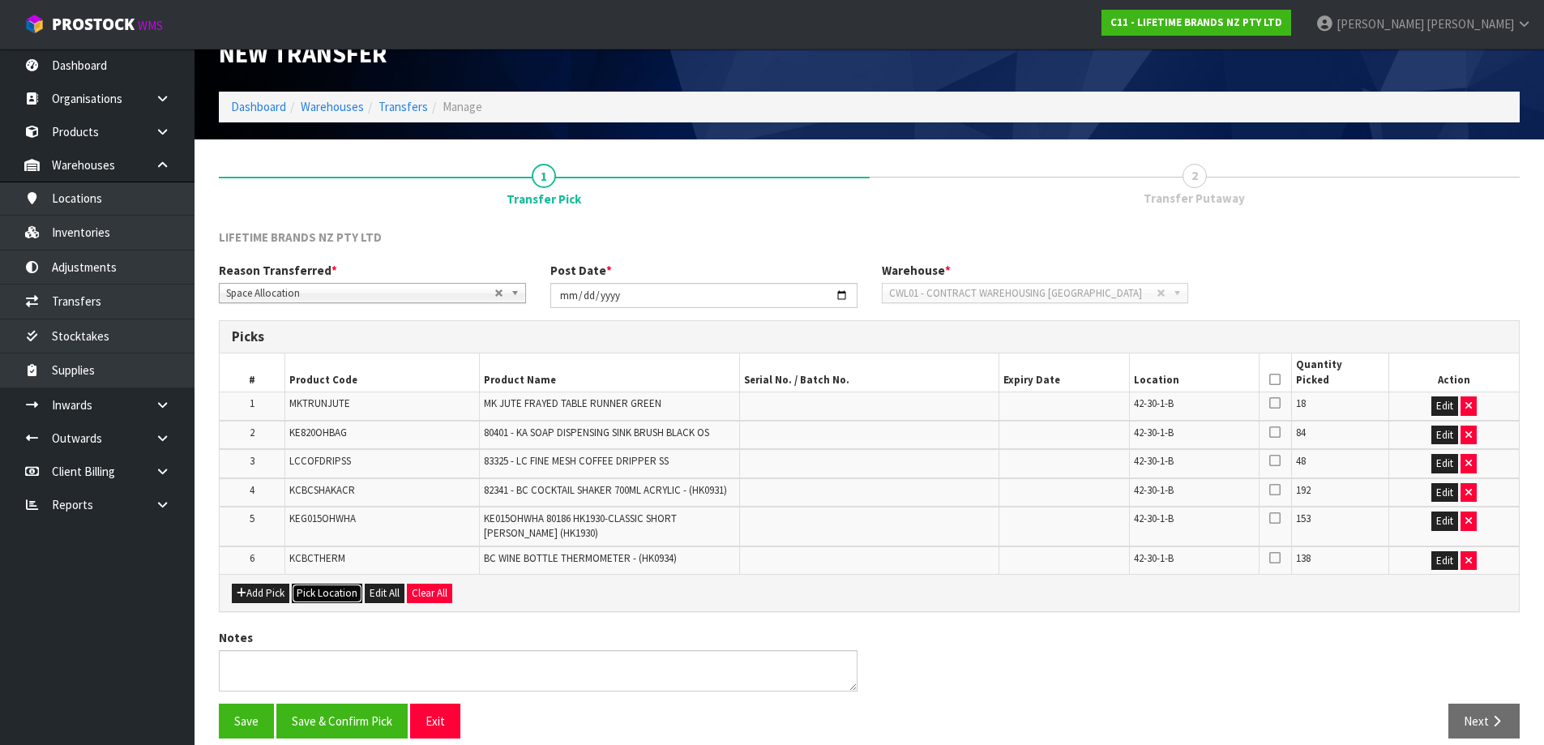
scroll to position [50, 0]
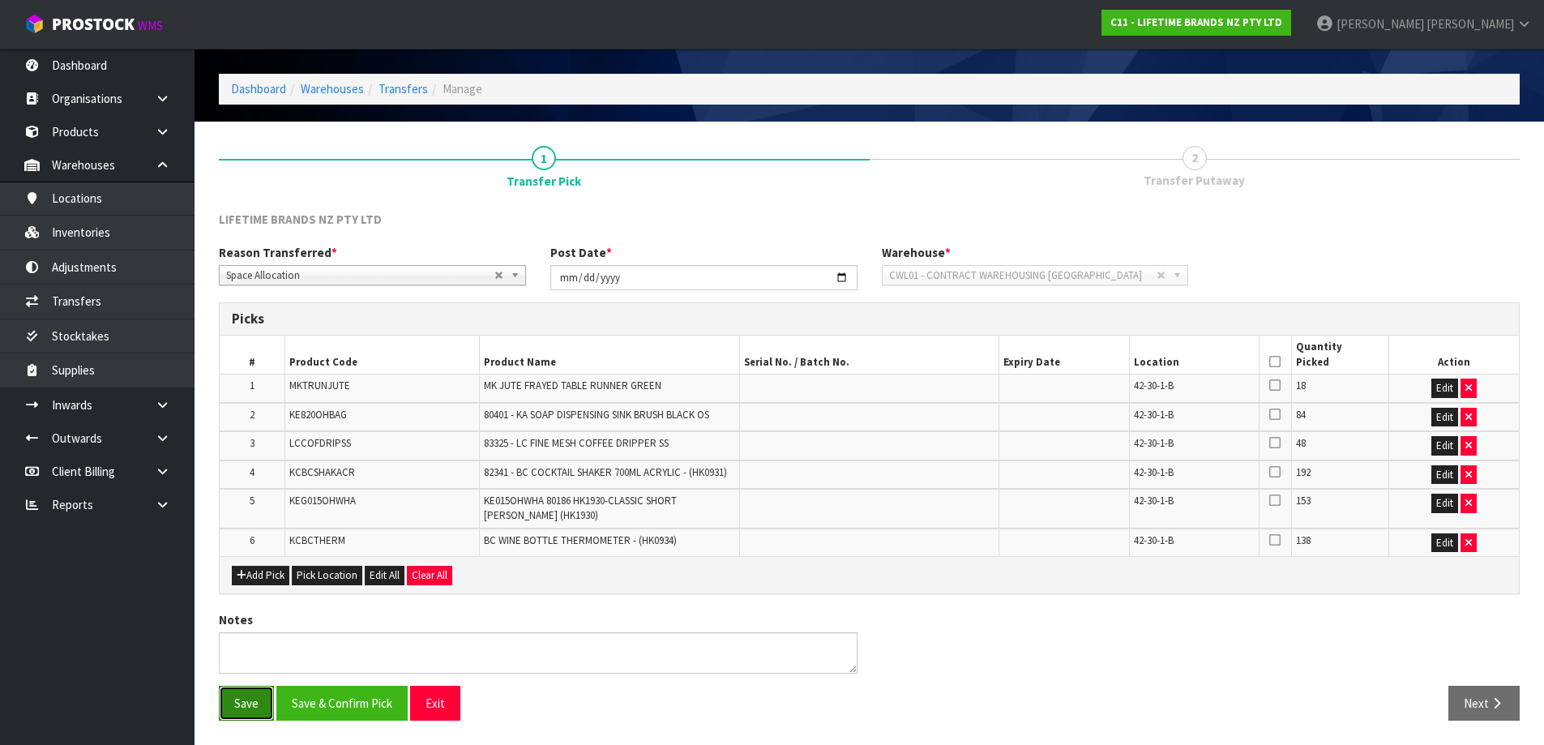
click at [251, 715] on button "Save" at bounding box center [246, 703] width 55 height 35
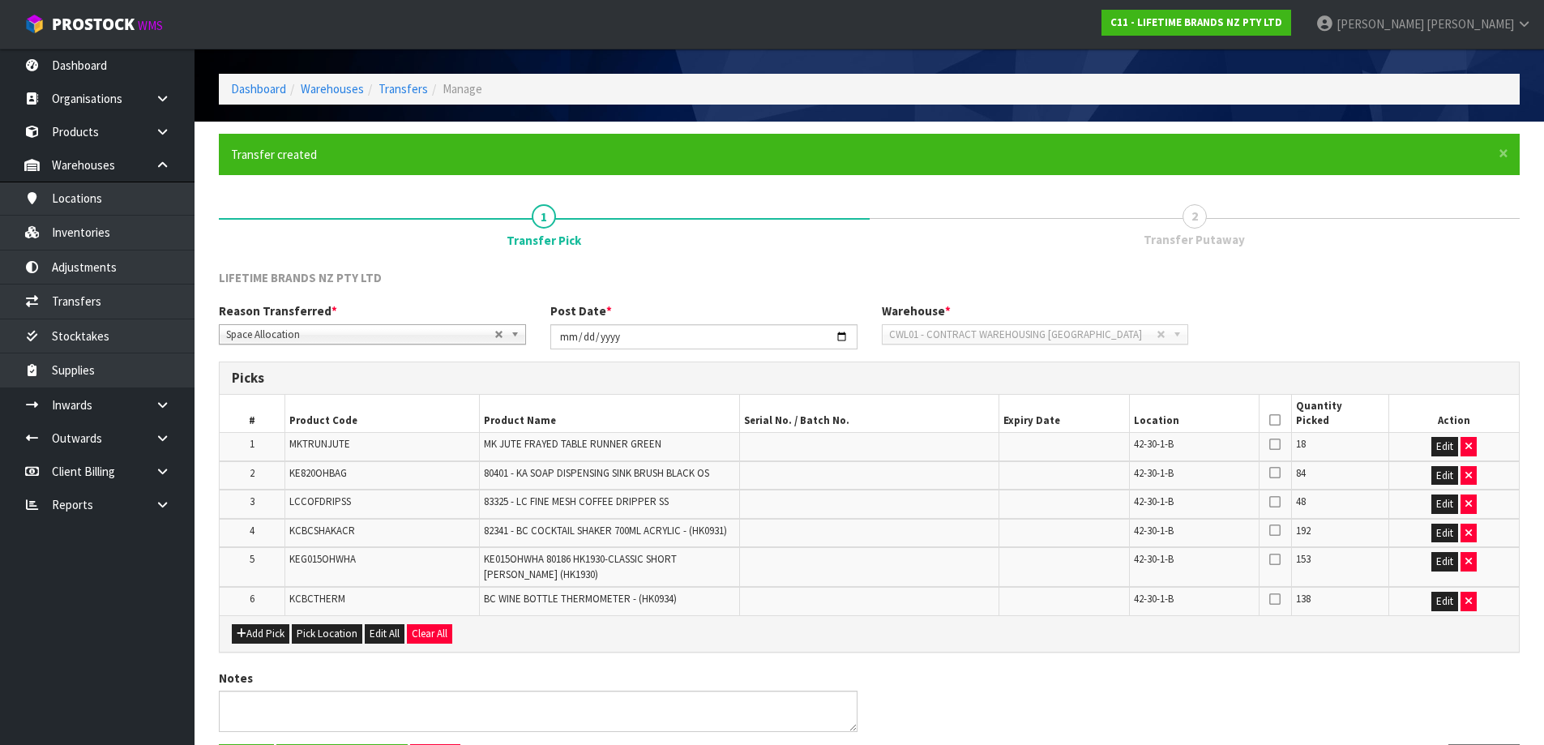
scroll to position [0, 0]
